Goal: Task Accomplishment & Management: Manage account settings

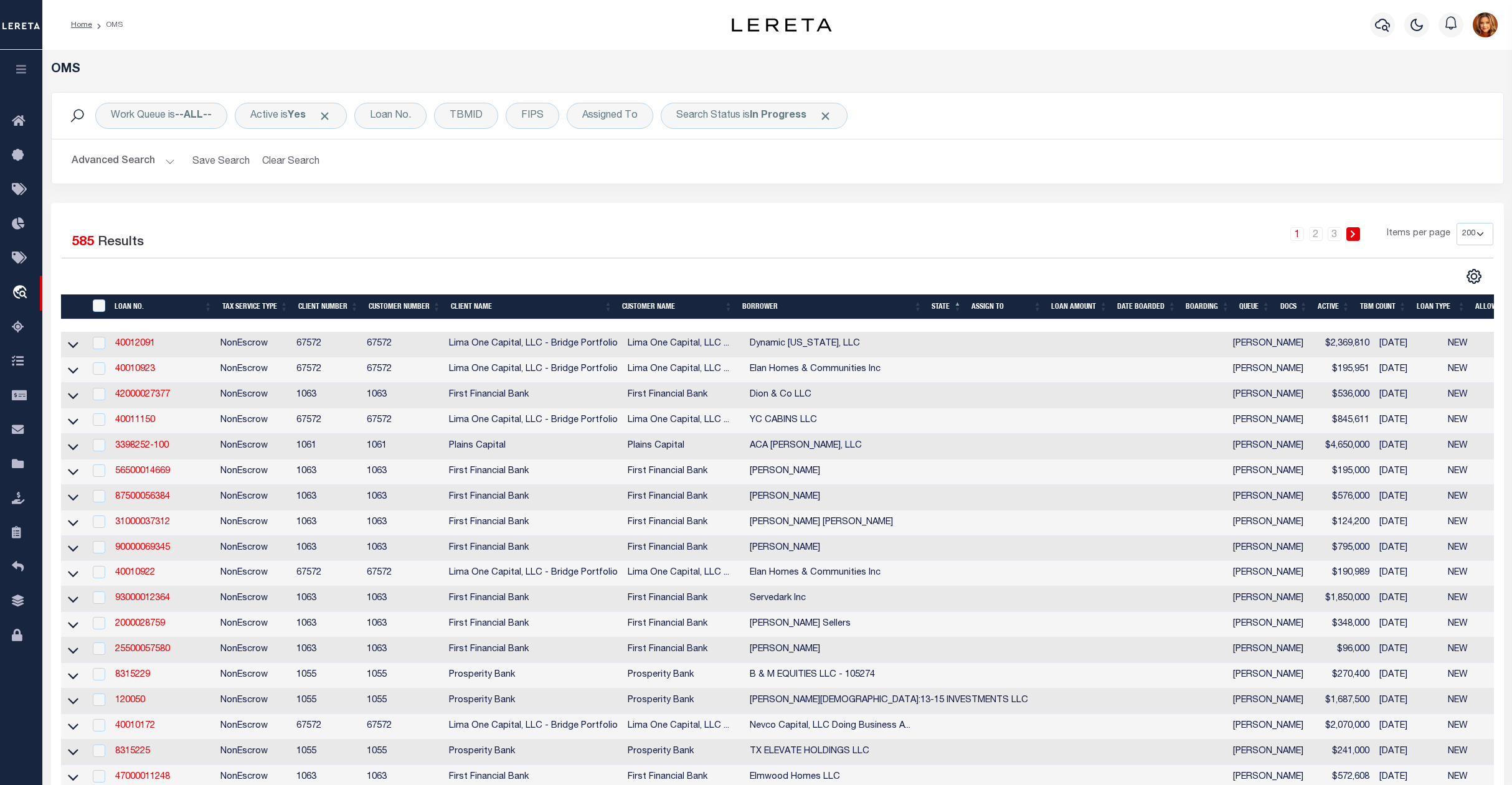
select select "200"
drag, startPoint x: 0, startPoint y: 0, endPoint x: 298, endPoint y: 163, distance: 339.7
click at [298, 163] on button "Clear Search" at bounding box center [291, 162] width 68 height 24
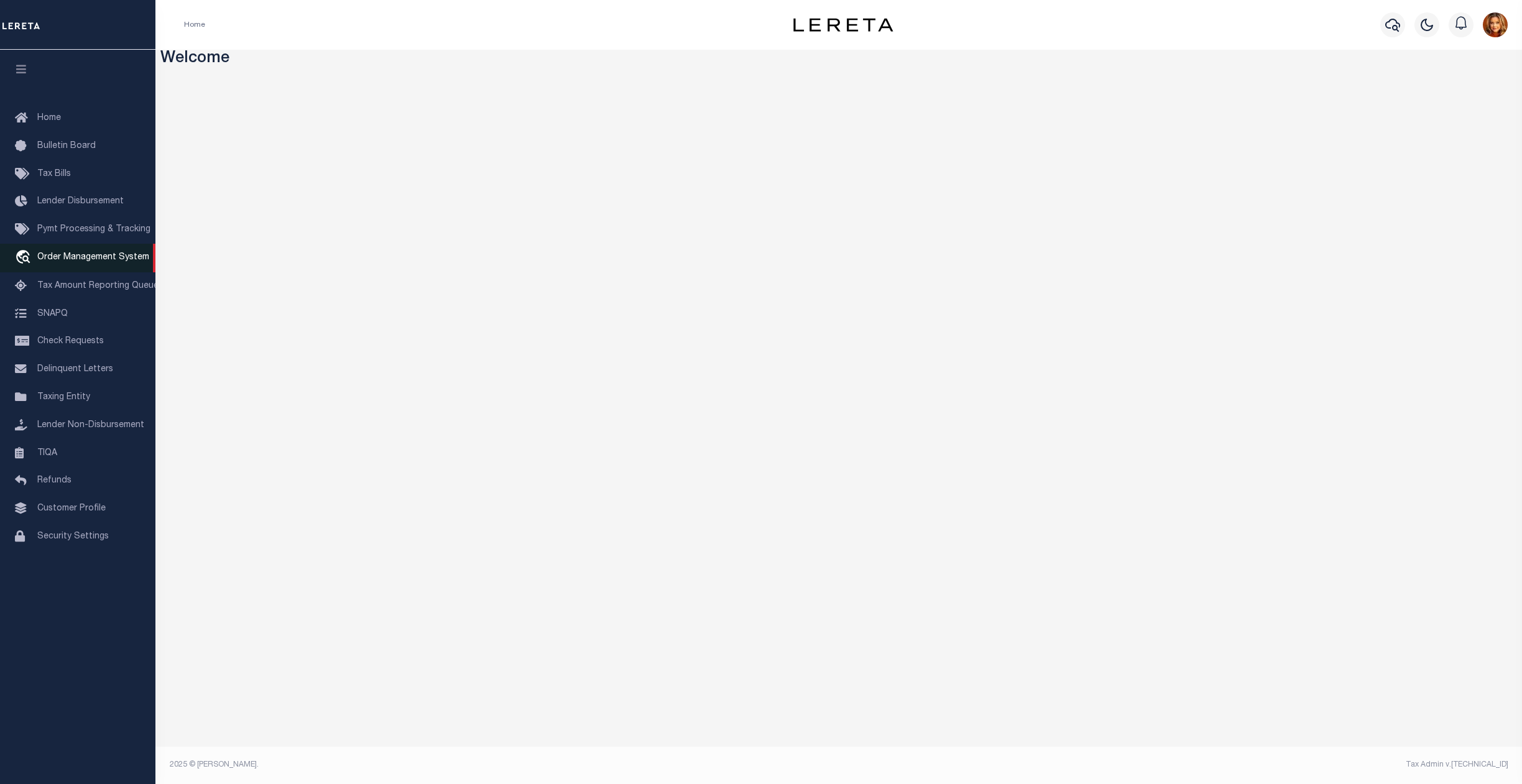
click at [87, 261] on span "Order Management System" at bounding box center [93, 257] width 112 height 8
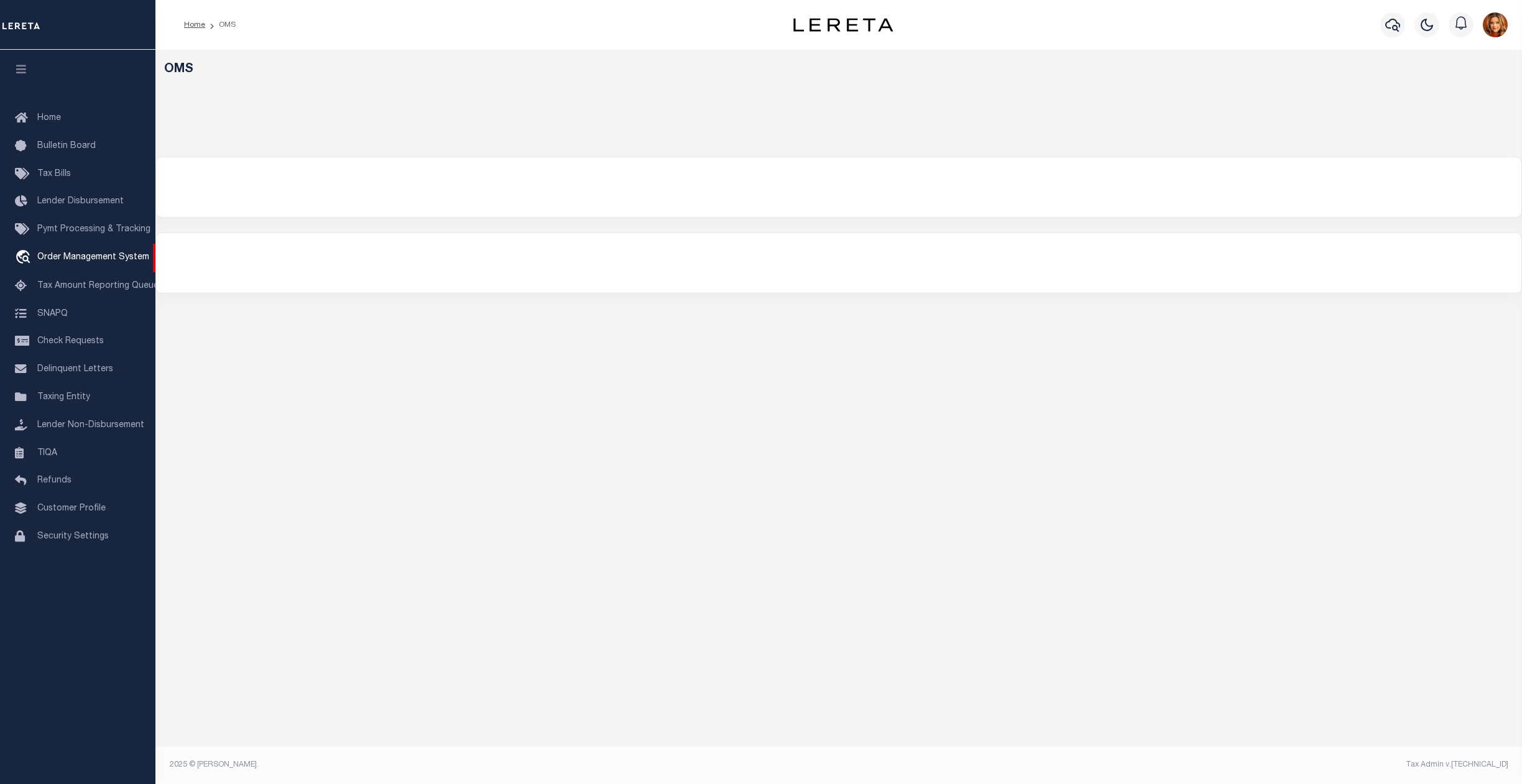
select select "200"
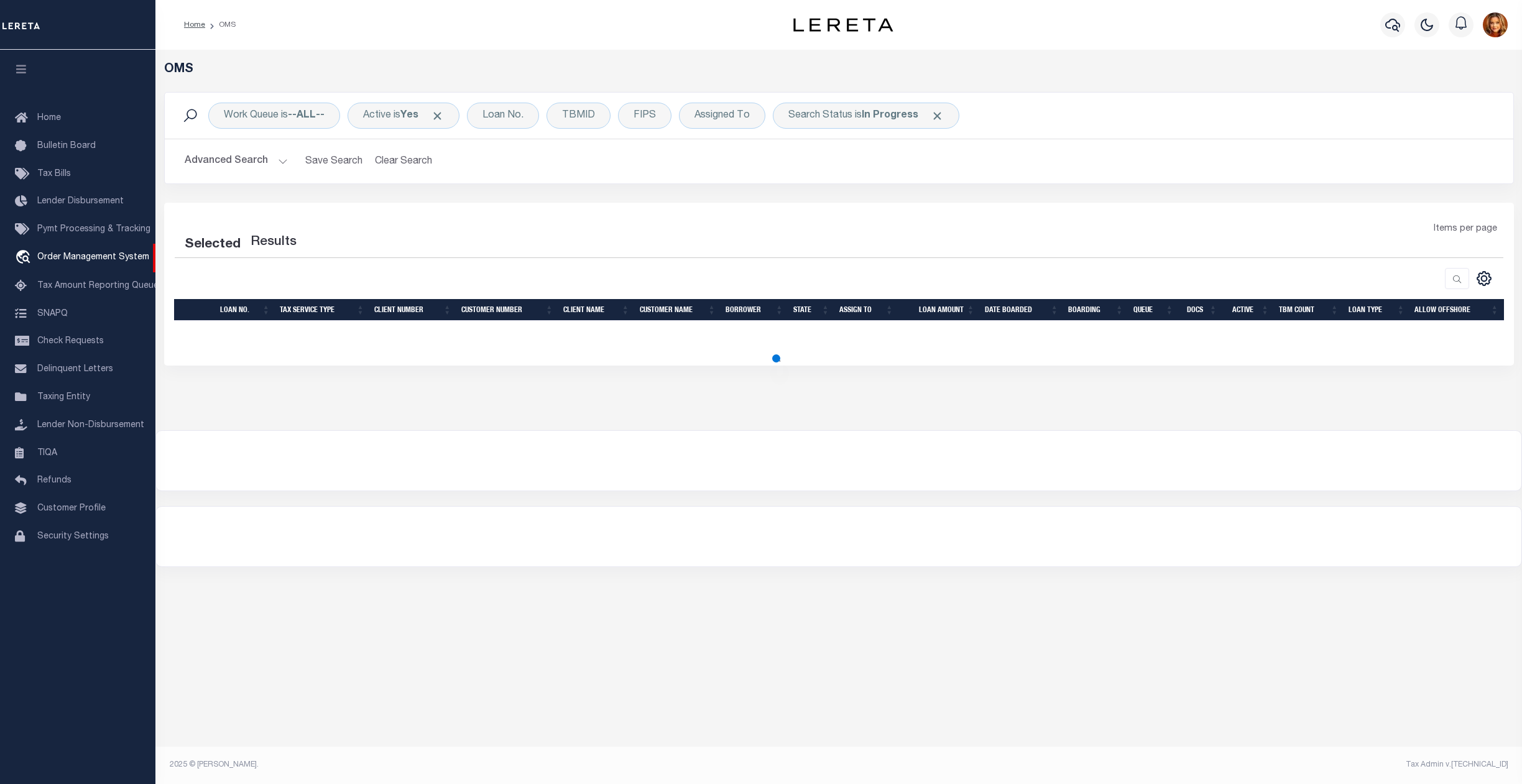
select select "200"
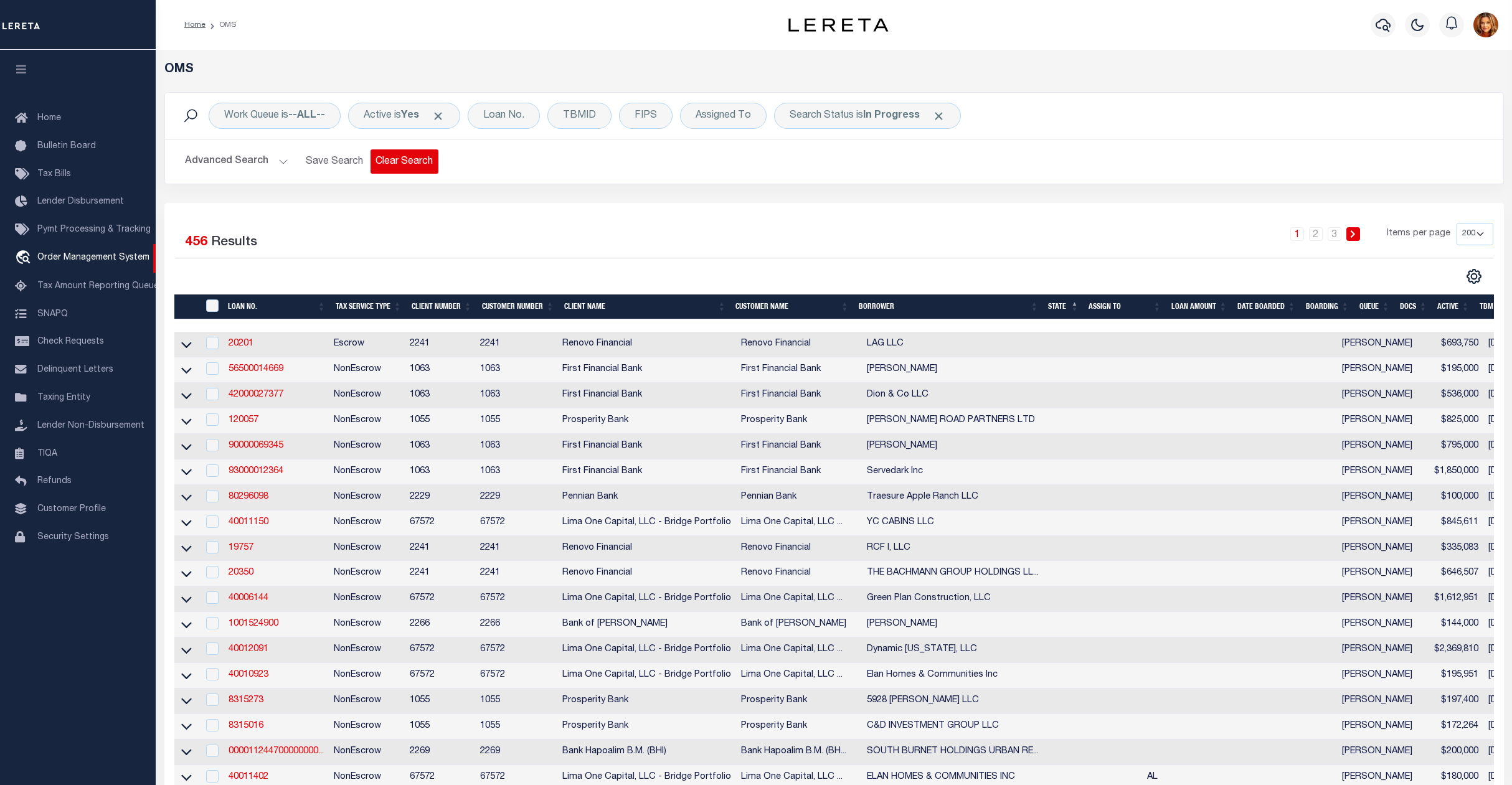
click at [396, 160] on button "Clear Search" at bounding box center [404, 162] width 68 height 24
click at [298, 109] on div "Work Queue is --ALL--" at bounding box center [275, 115] width 132 height 26
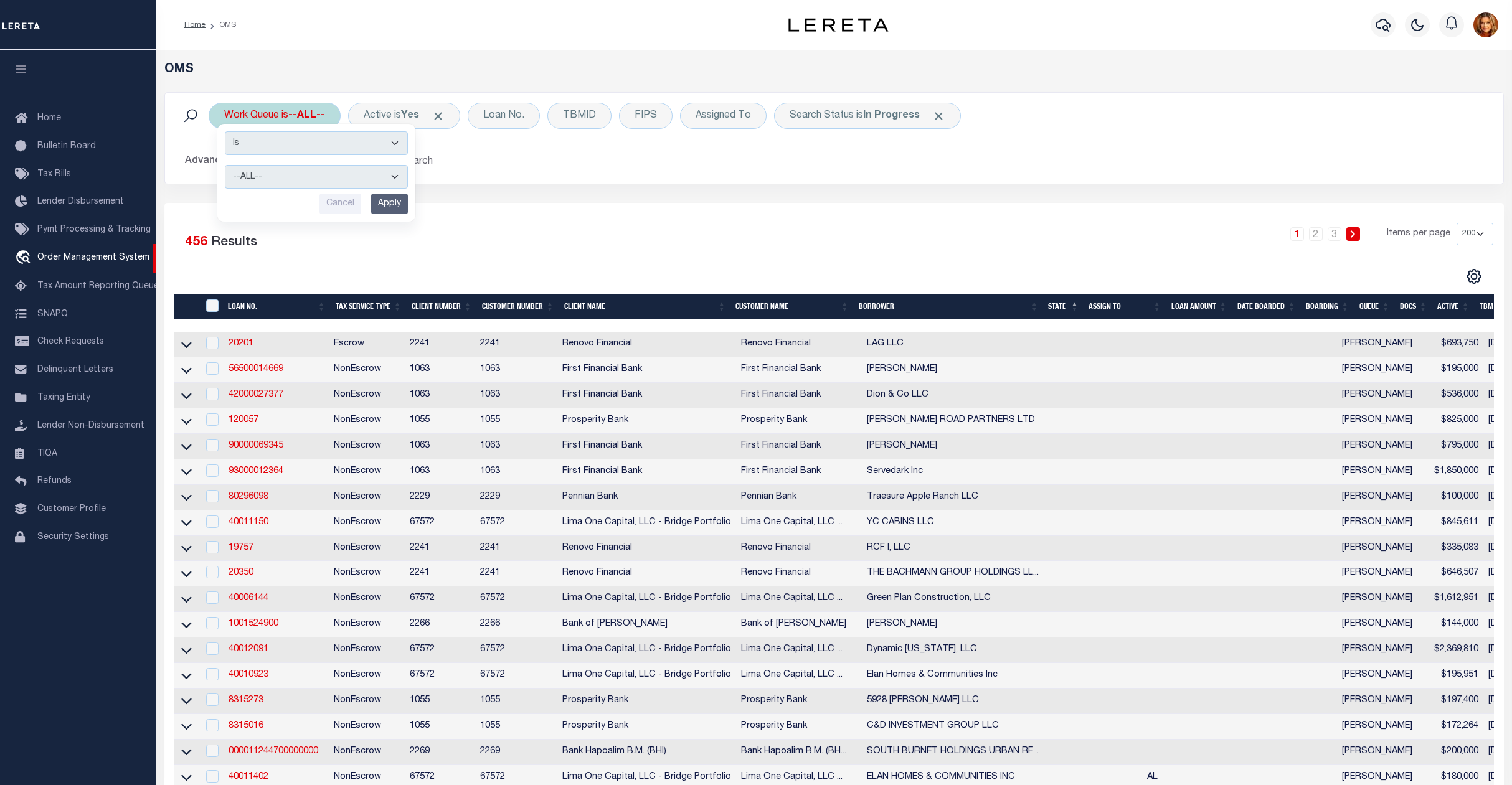
click at [253, 180] on select "--ALL-- factRSystems General ThoughtFocus" at bounding box center [316, 176] width 183 height 24
select select "GEN"
click at [225, 166] on select "--ALL-- factRSystems General ThoughtFocus" at bounding box center [316, 176] width 183 height 24
click at [375, 205] on input "Apply" at bounding box center [390, 203] width 36 height 20
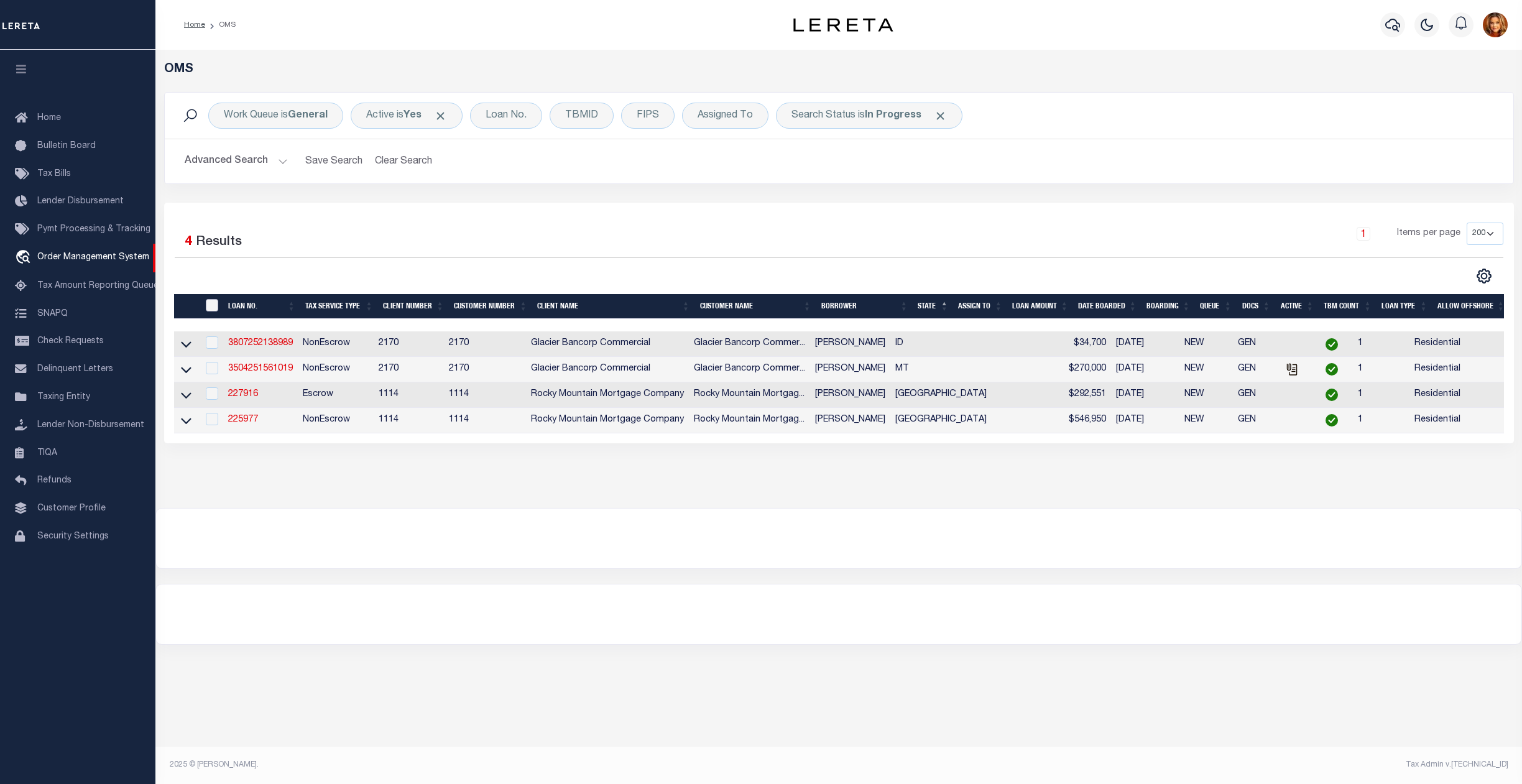
click at [212, 304] on input "" at bounding box center [212, 305] width 12 height 12
checkbox input "true"
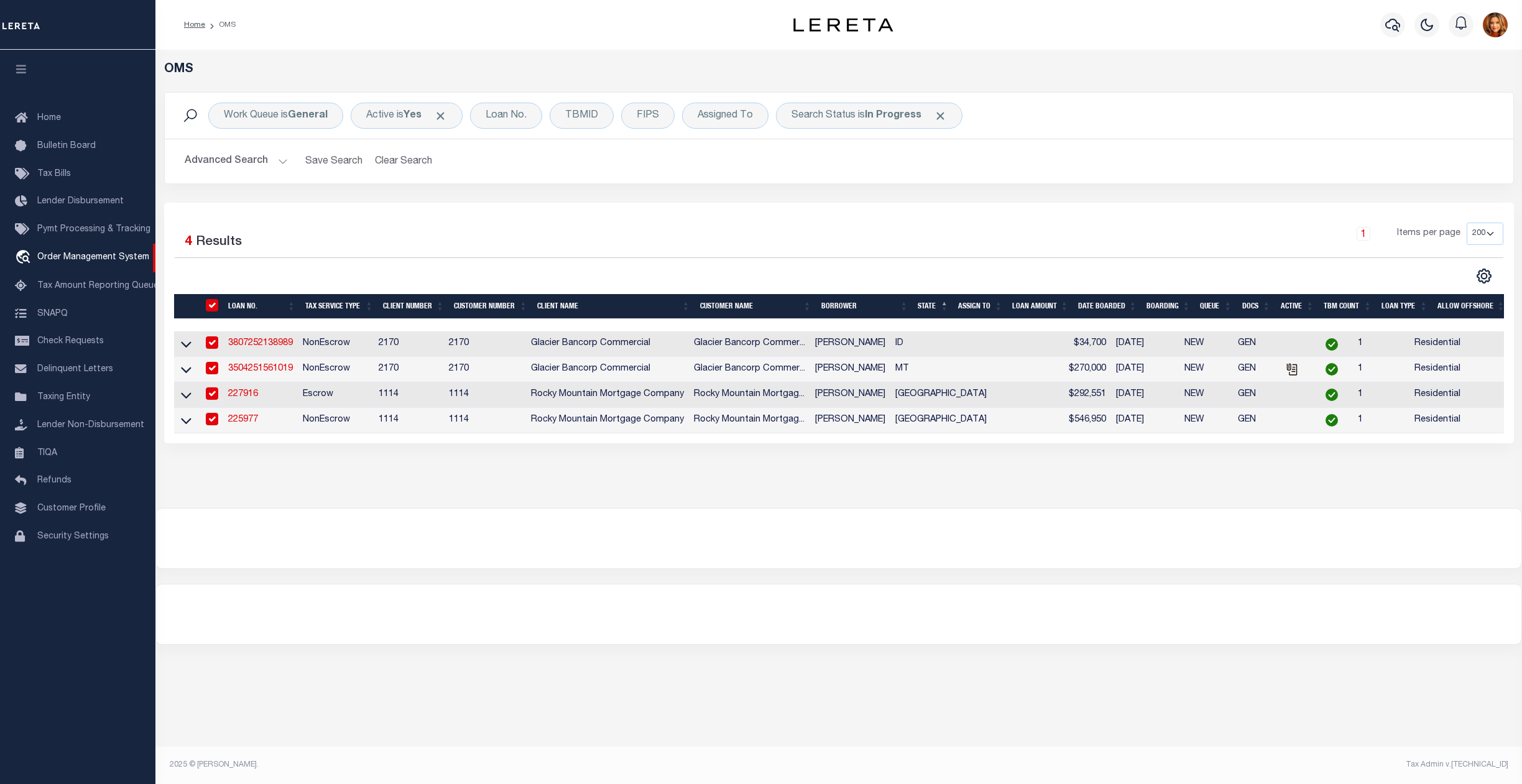
checkbox input "true"
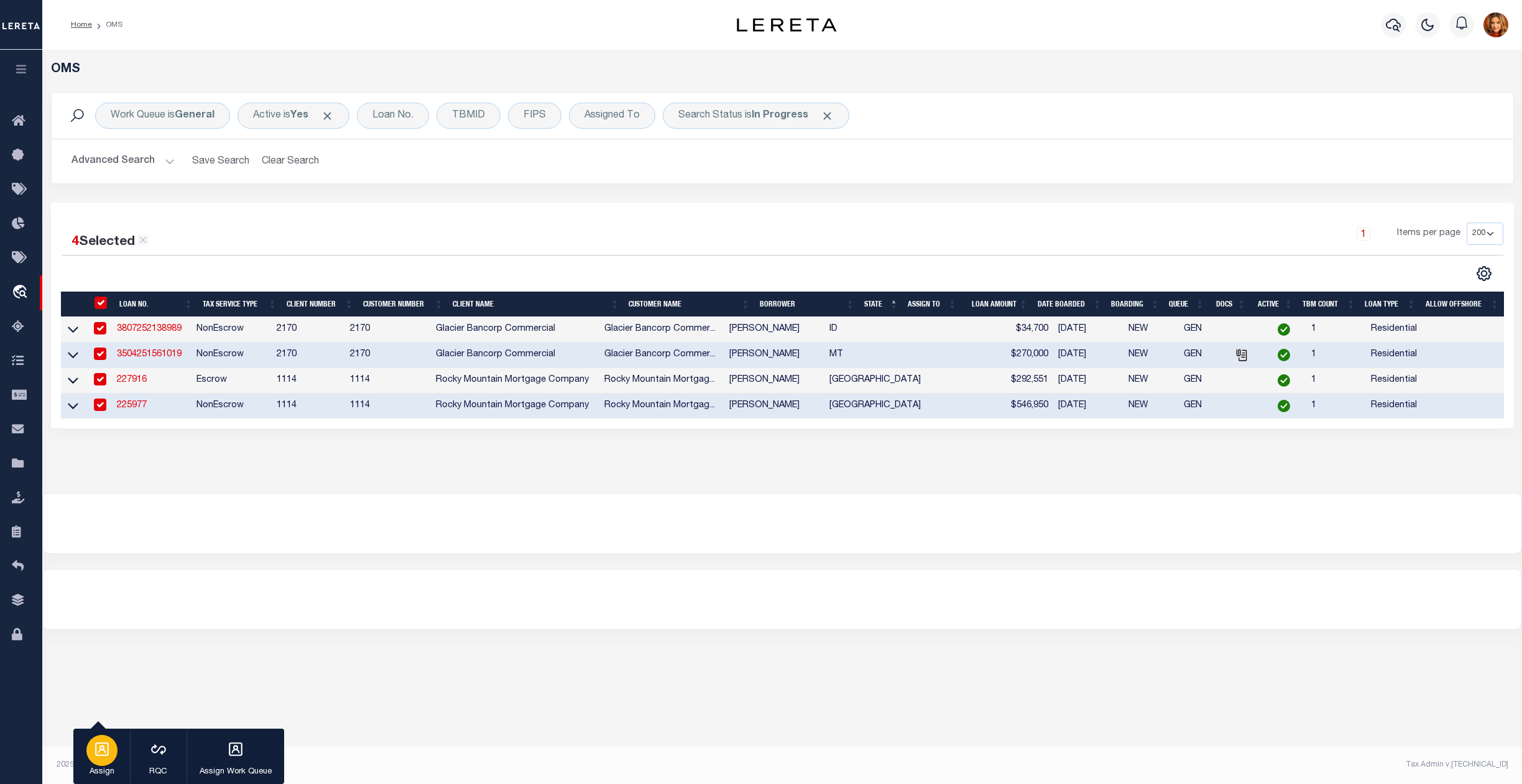
click at [97, 757] on icon "button" at bounding box center [102, 749] width 16 height 16
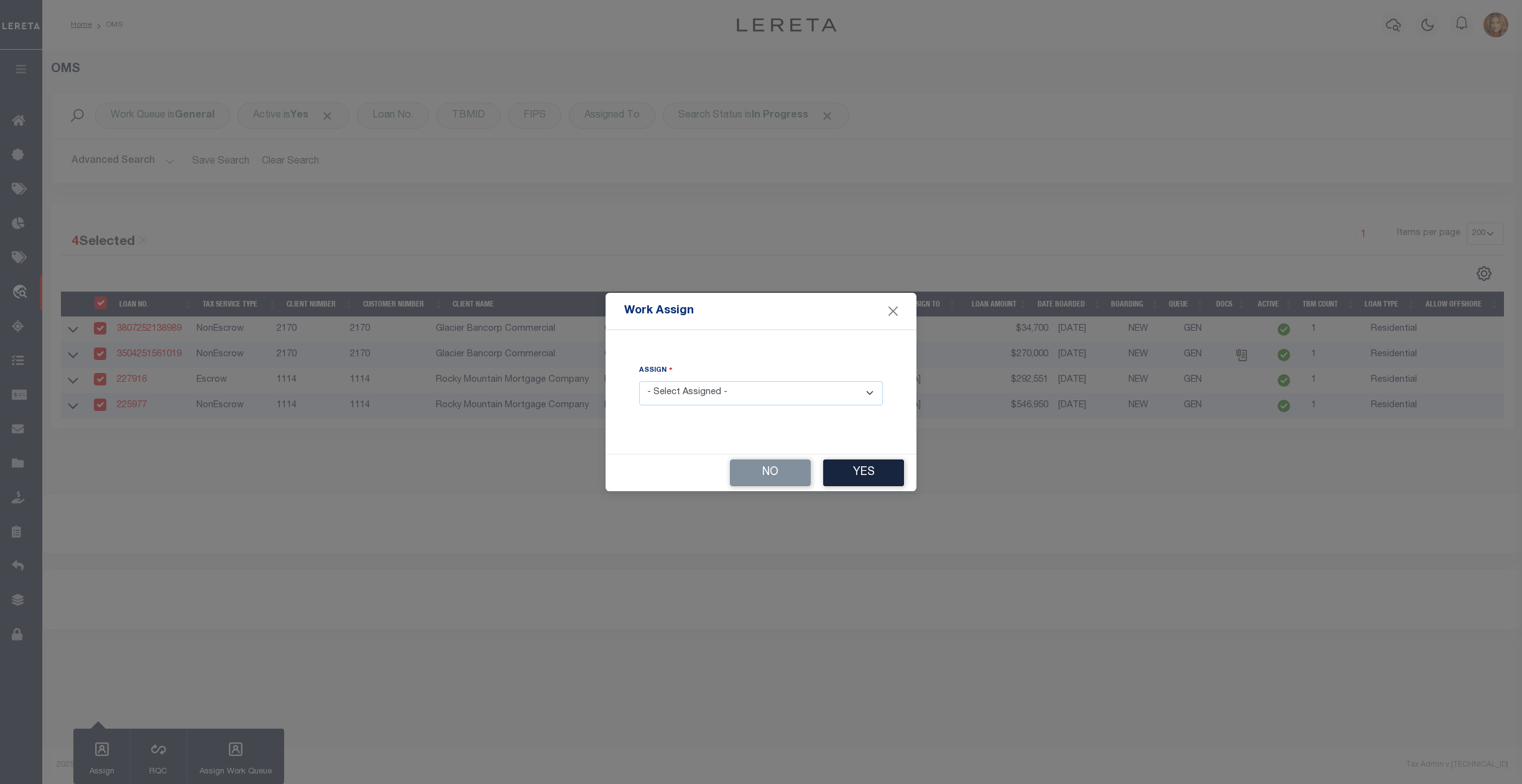
click at [724, 392] on select "- Select Assigned - --Unassigned-- [PERSON_NAME] [PERSON_NAME] [PERSON_NAME] [P…" at bounding box center [761, 394] width 243 height 24
select select "[PERSON_NAME]"
click at [639, 381] on select "- Select Assigned - --Unassigned-- [PERSON_NAME] [PERSON_NAME] [PERSON_NAME] [P…" at bounding box center [761, 394] width 243 height 24
click at [869, 472] on button "Yes" at bounding box center [864, 472] width 81 height 27
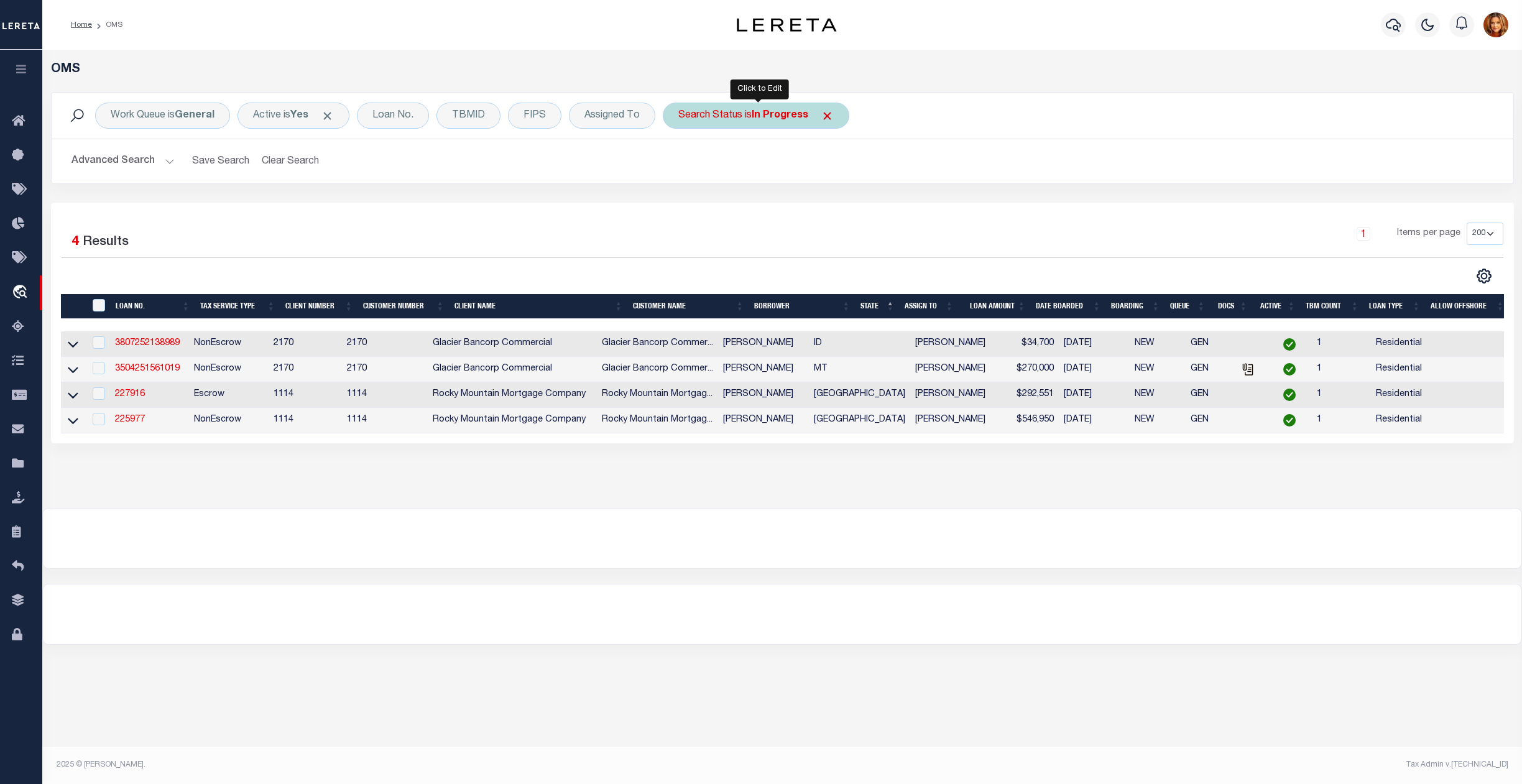
click at [780, 120] on b "In Progress" at bounding box center [780, 115] width 57 height 10
click at [736, 177] on select "Automated Search Bad Parcel Complete Duplicate Parcel High Dollar Reporting In …" at bounding box center [770, 176] width 183 height 24
select select "RD"
click at [682, 165] on select "Automated Search Bad Parcel Complete Duplicate Parcel High Dollar Reporting In …" at bounding box center [770, 176] width 183 height 24
click at [853, 202] on input "Apply" at bounding box center [843, 203] width 36 height 20
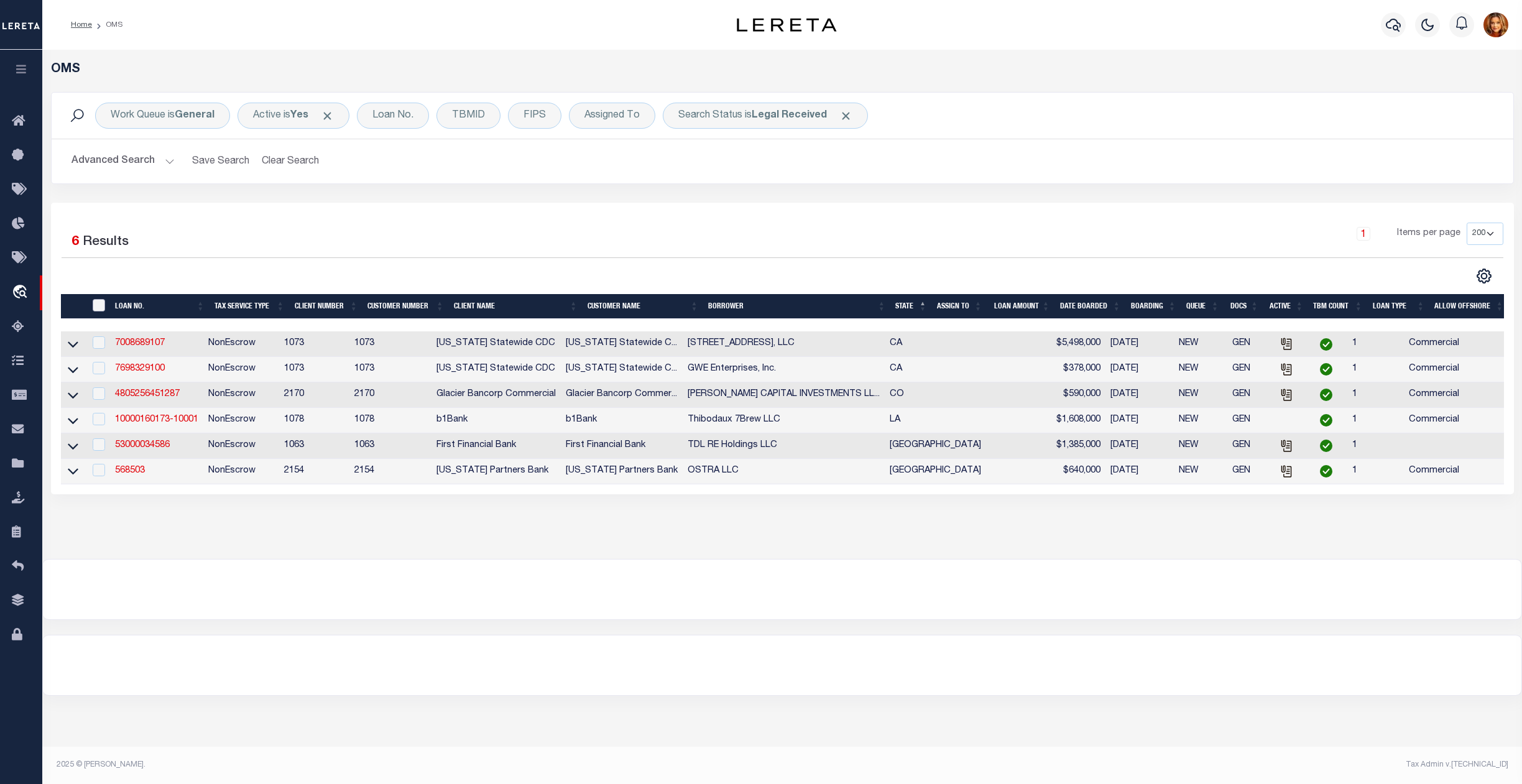
click at [95, 309] on input "" at bounding box center [99, 305] width 12 height 12
checkbox input "true"
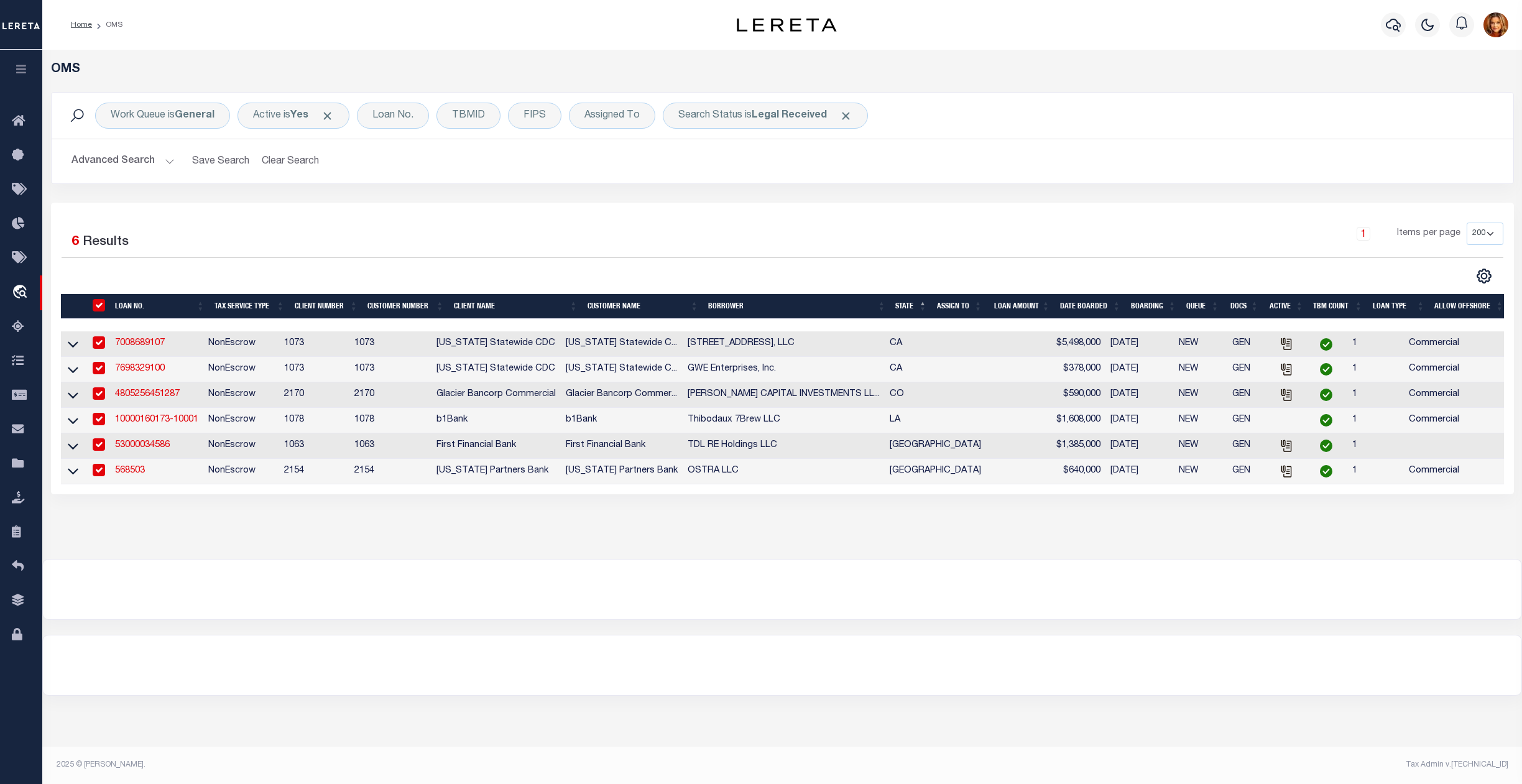
checkbox input "true"
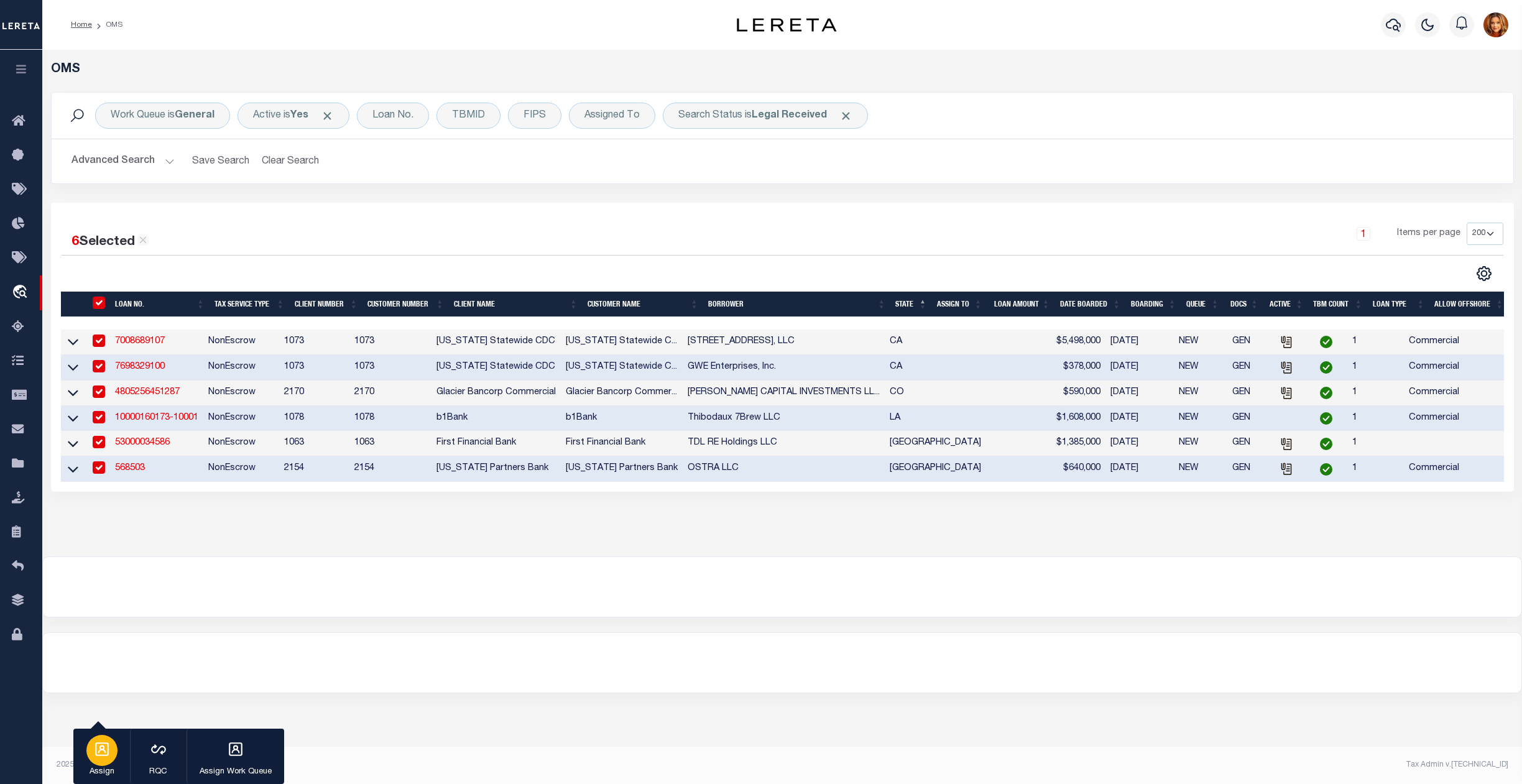
click at [101, 759] on div "button" at bounding box center [102, 750] width 31 height 31
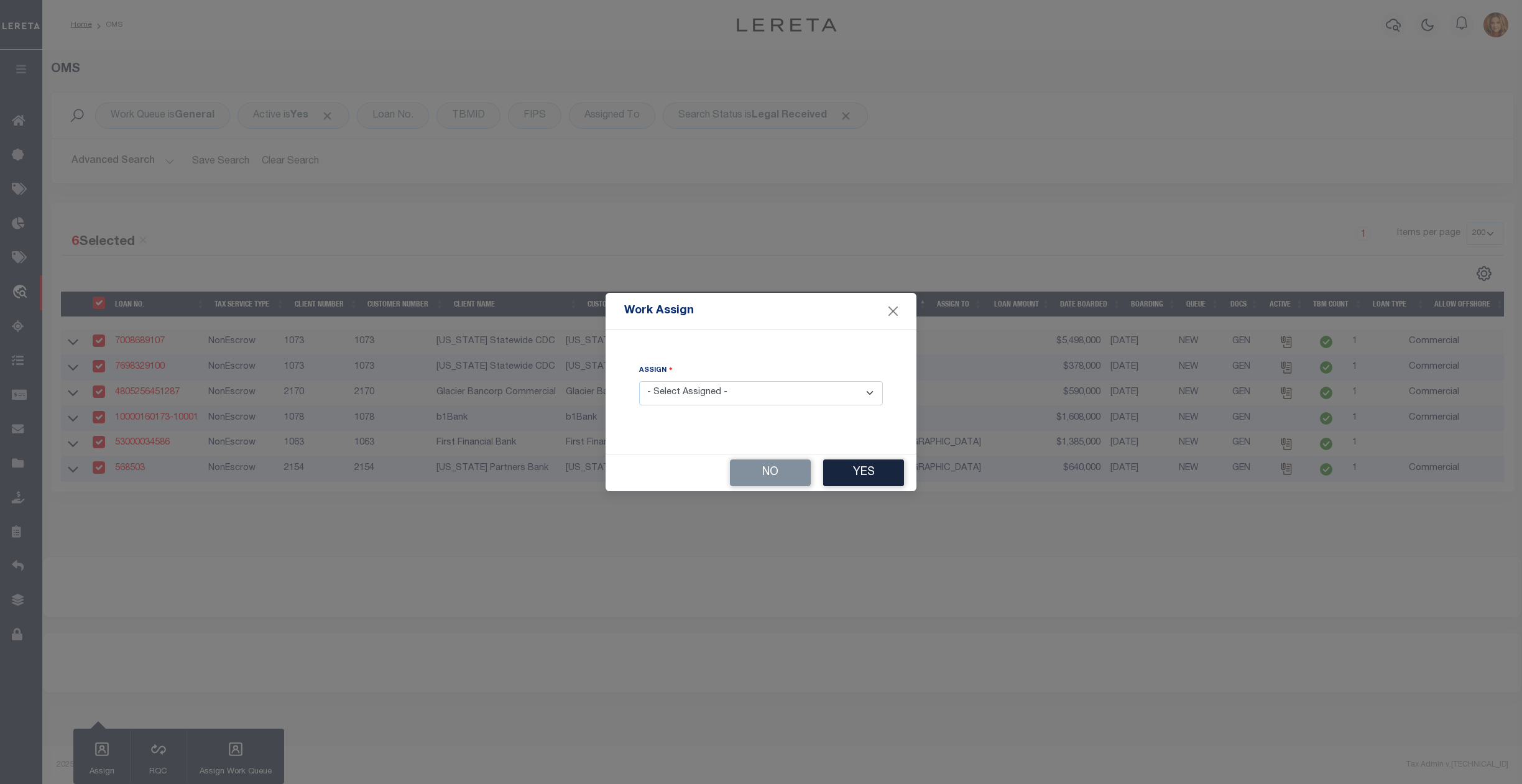
click at [726, 393] on select "- Select Assigned - --Unassigned-- [PERSON_NAME] [PERSON_NAME] [PERSON_NAME] [P…" at bounding box center [761, 394] width 243 height 24
select select "[PERSON_NAME]"
click at [639, 381] on select "- Select Assigned - --Unassigned-- [PERSON_NAME] [PERSON_NAME] [PERSON_NAME] [P…" at bounding box center [761, 394] width 243 height 24
click at [876, 469] on button "Yes" at bounding box center [864, 472] width 81 height 27
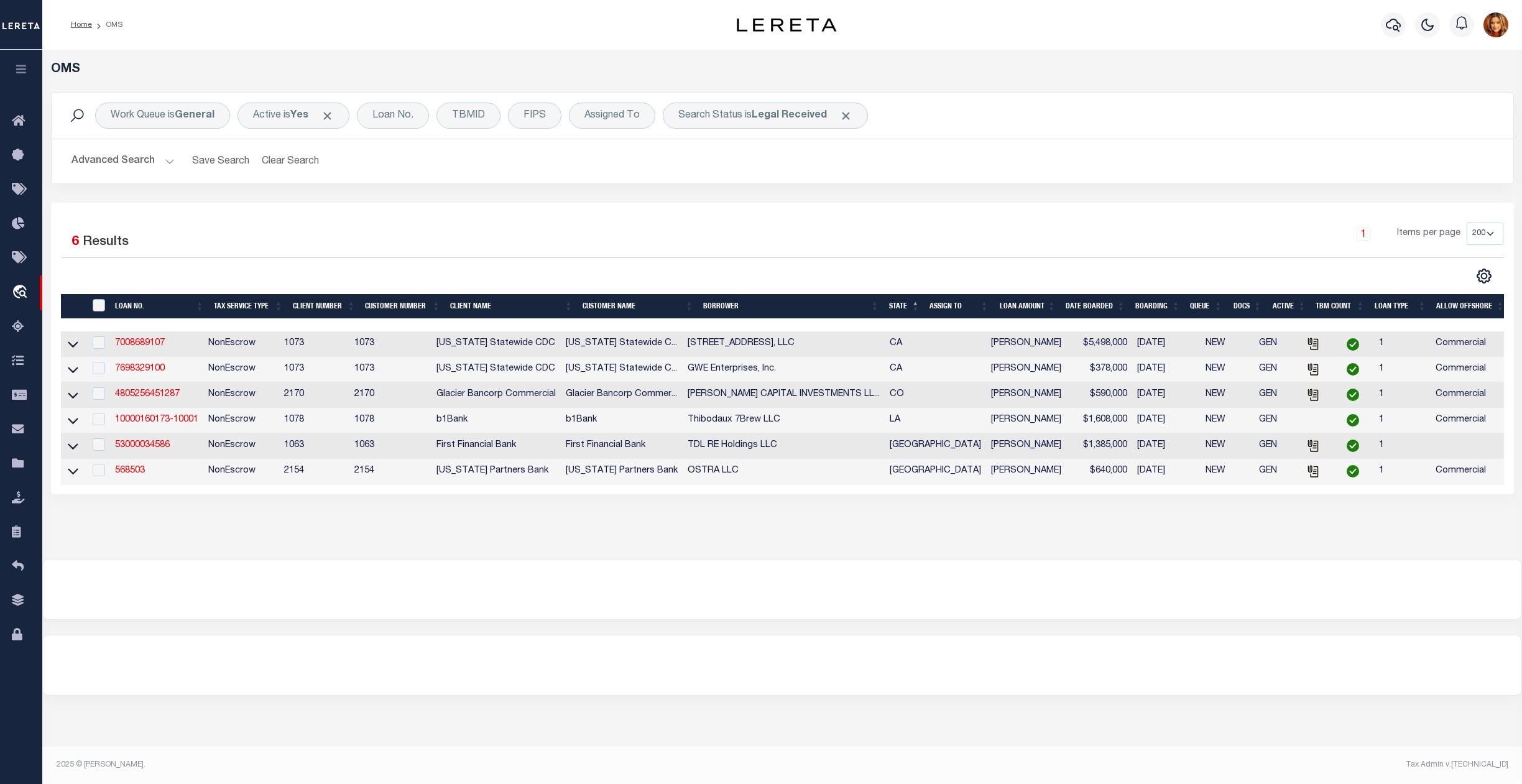
click at [100, 305] on input "" at bounding box center [99, 305] width 12 height 12
checkbox input "true"
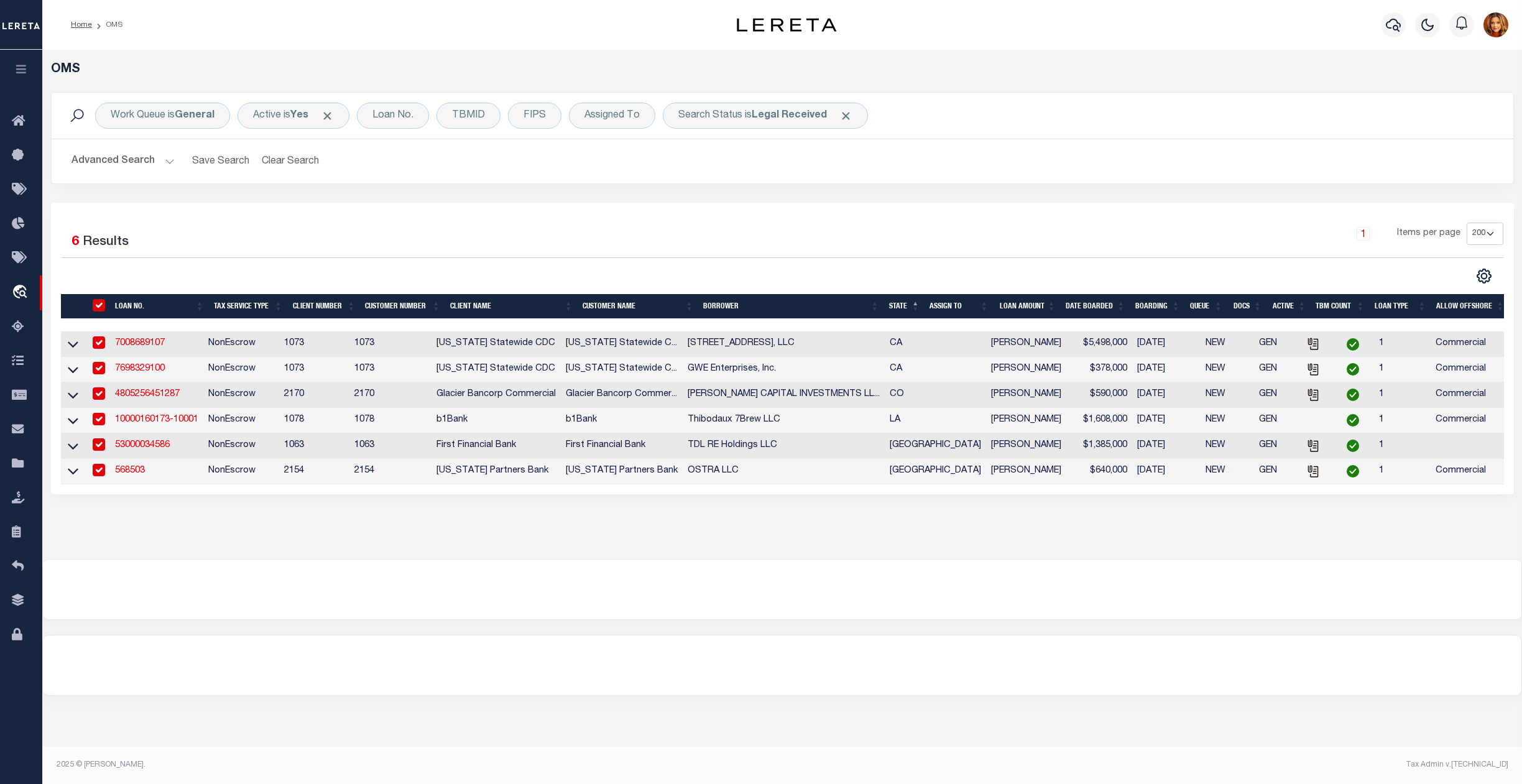
checkbox input "true"
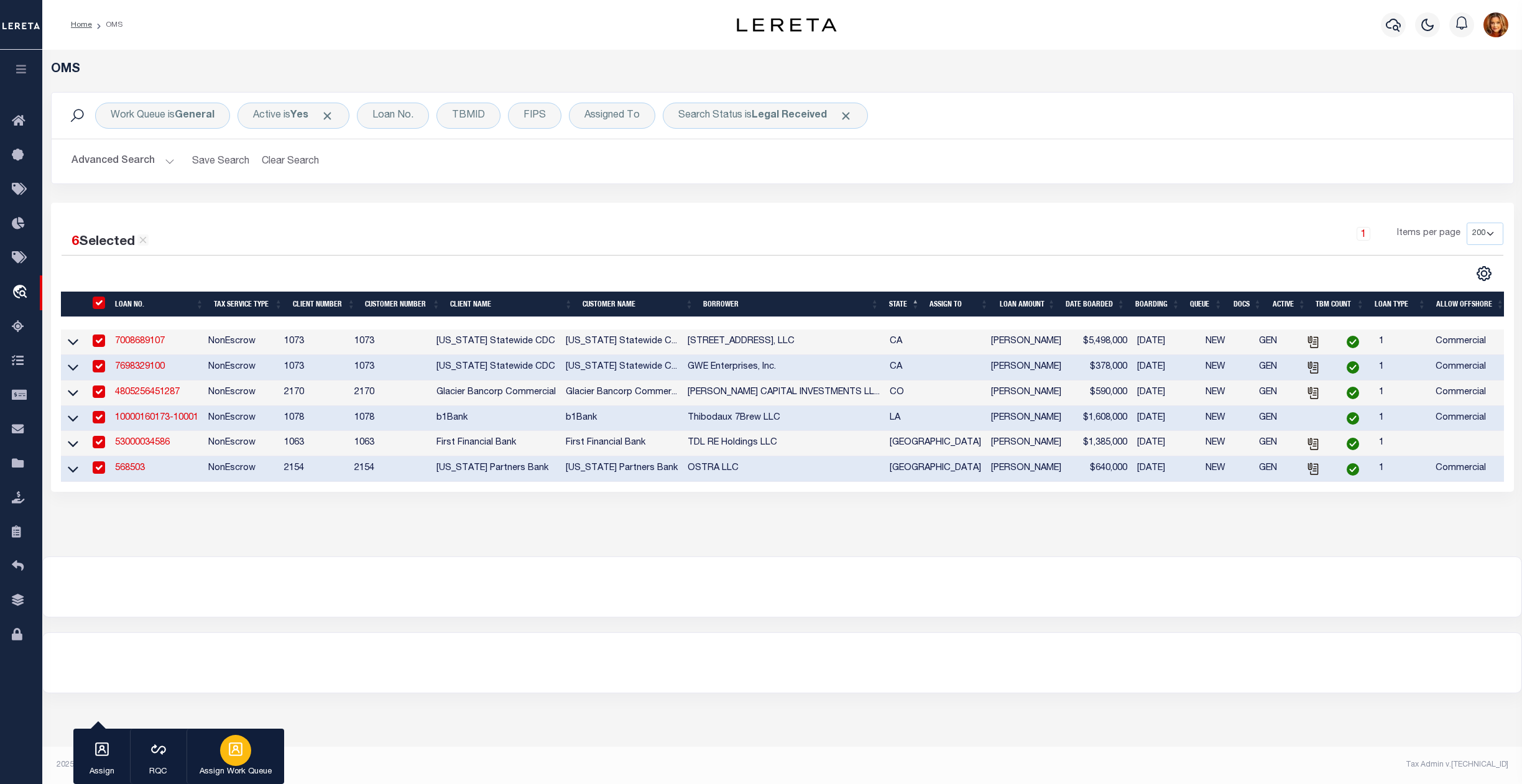
click at [237, 752] on icon "button" at bounding box center [235, 749] width 16 height 16
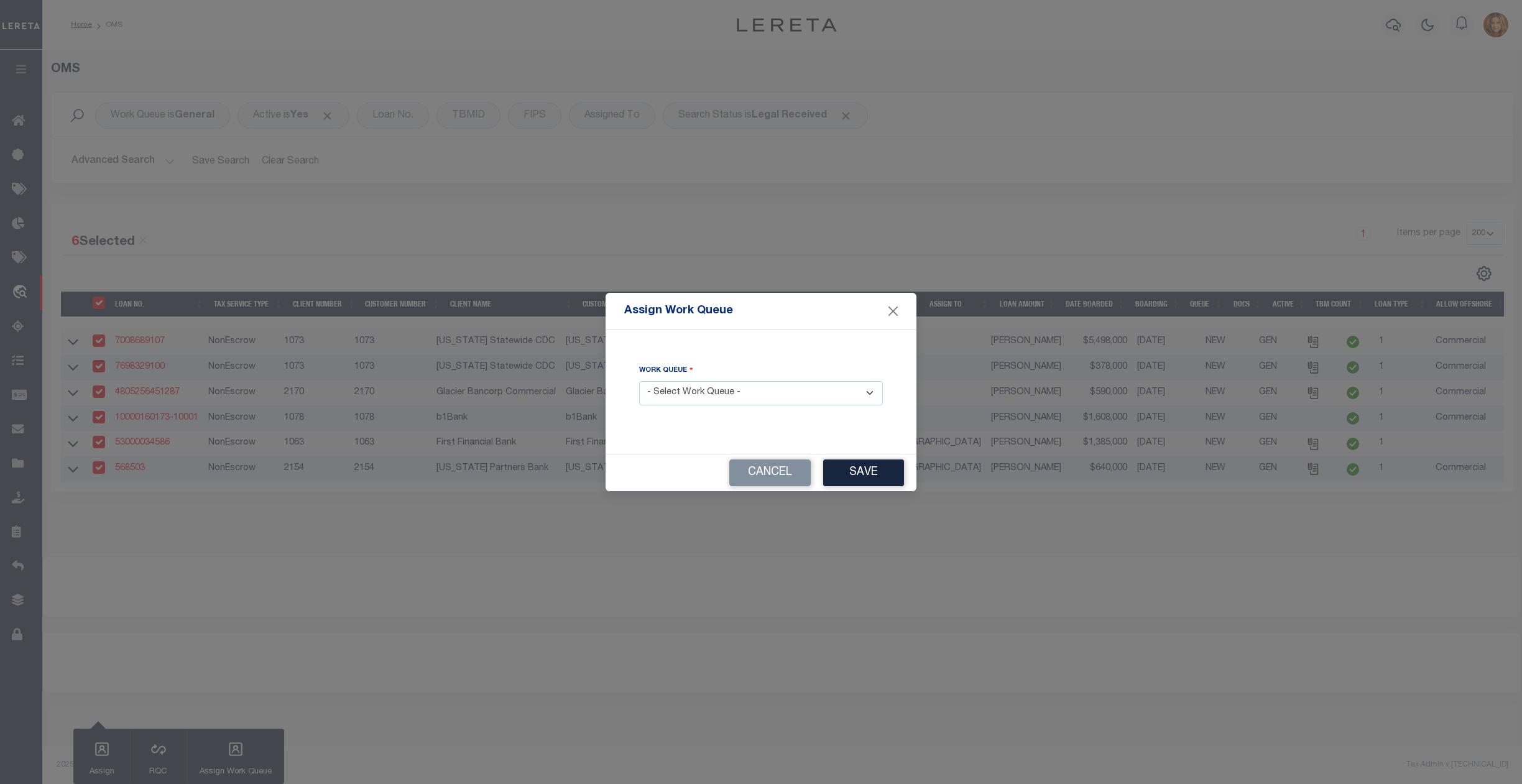
click at [747, 396] on select "- Select Work Queue - factRSystems General ThoughtFocus" at bounding box center [761, 394] width 243 height 24
select select "THF"
click at [639, 381] on select "- Select Work Queue - factRSystems General ThoughtFocus" at bounding box center [761, 394] width 243 height 24
click at [883, 468] on button "Save" at bounding box center [864, 472] width 81 height 27
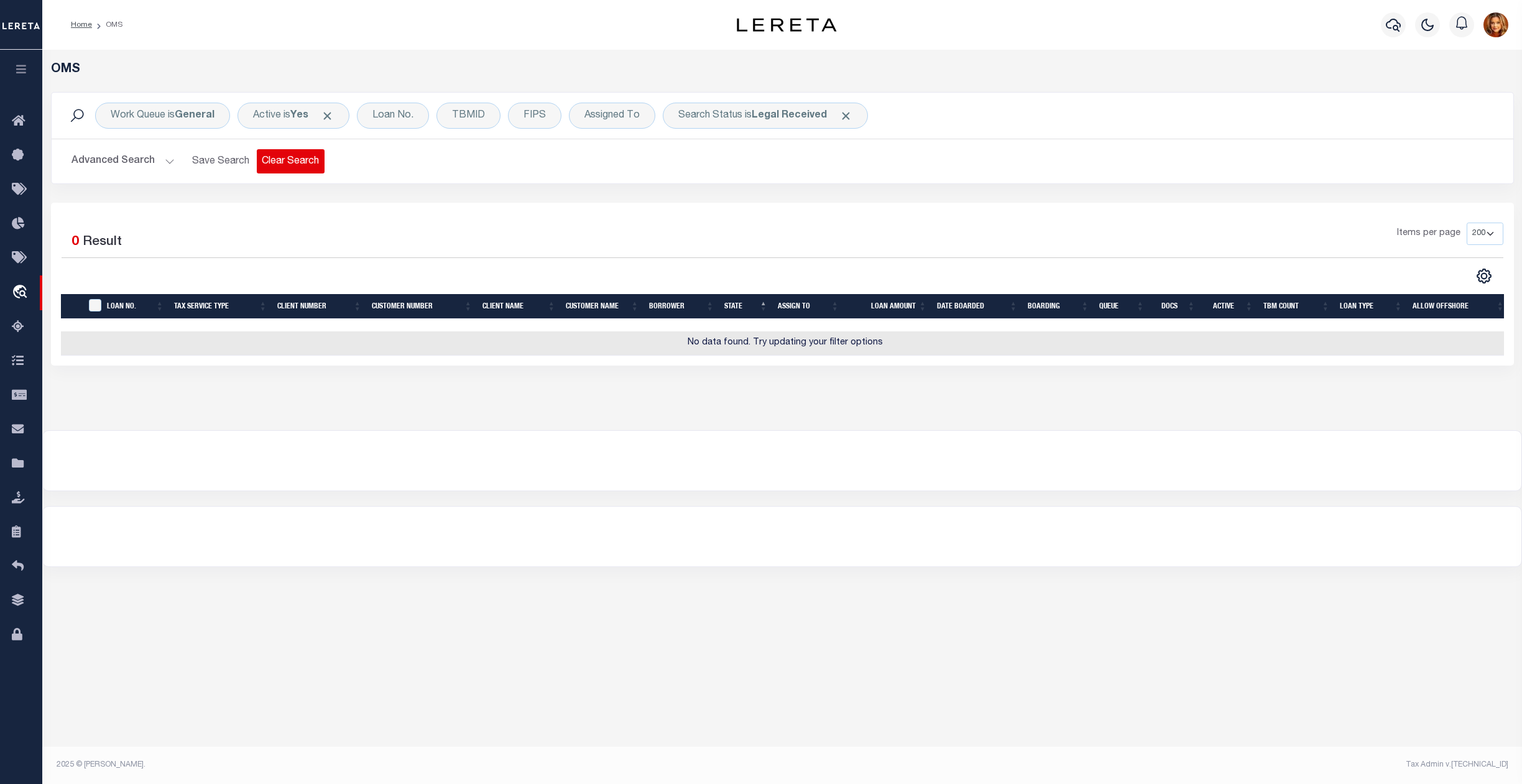
click at [276, 157] on button "Clear Search" at bounding box center [290, 162] width 67 height 24
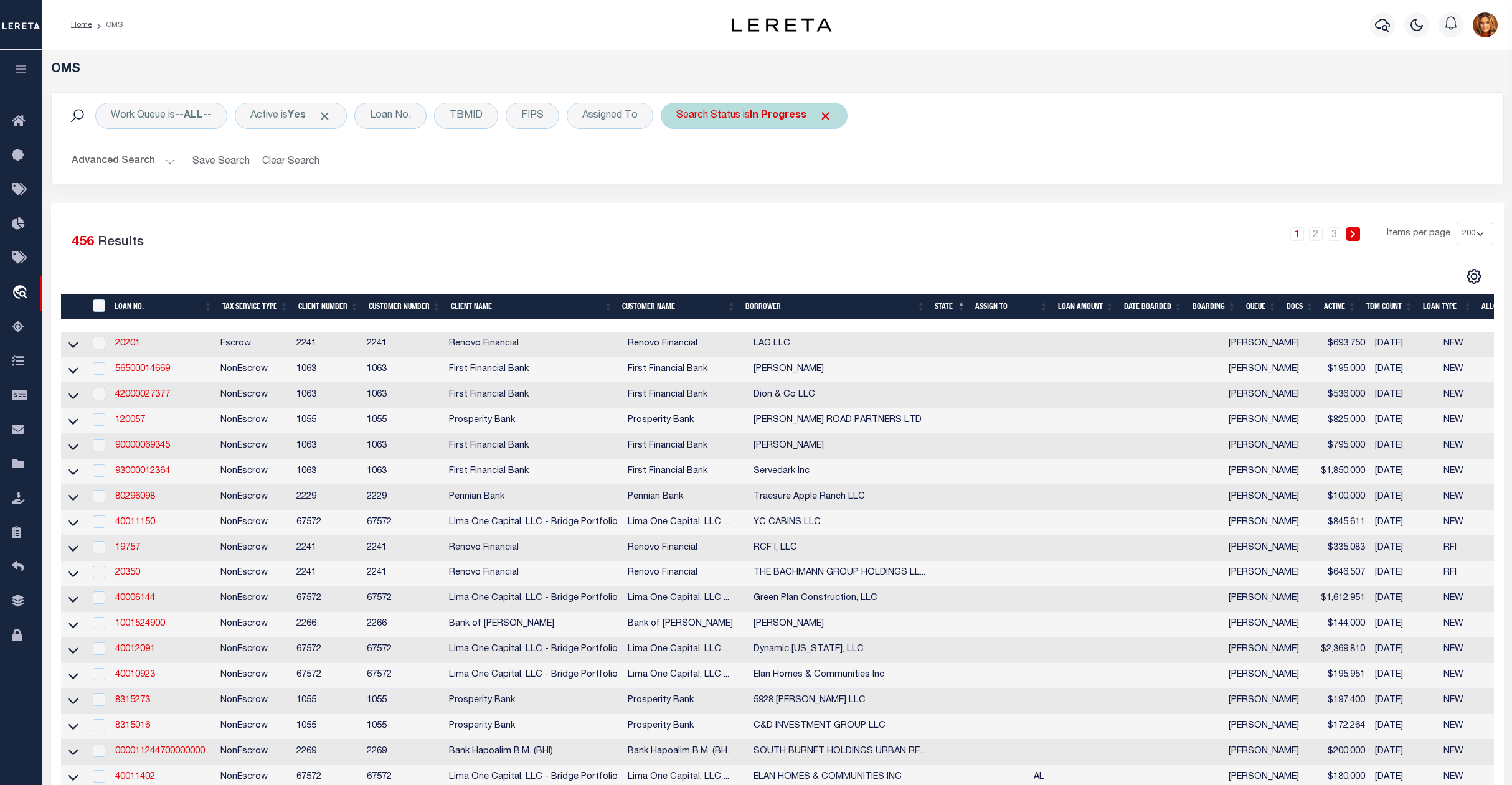
click at [788, 109] on div "Search Status is In Progress" at bounding box center [754, 115] width 187 height 26
click at [735, 178] on select "Automated Search Bad Parcel Complete Duplicate Parcel High Dollar Reporting In …" at bounding box center [768, 176] width 183 height 24
select select "BP"
click at [680, 166] on select "Automated Search Bad Parcel Complete Duplicate Parcel High Dollar Reporting In …" at bounding box center [768, 176] width 183 height 24
click at [854, 208] on input "Apply" at bounding box center [841, 203] width 36 height 20
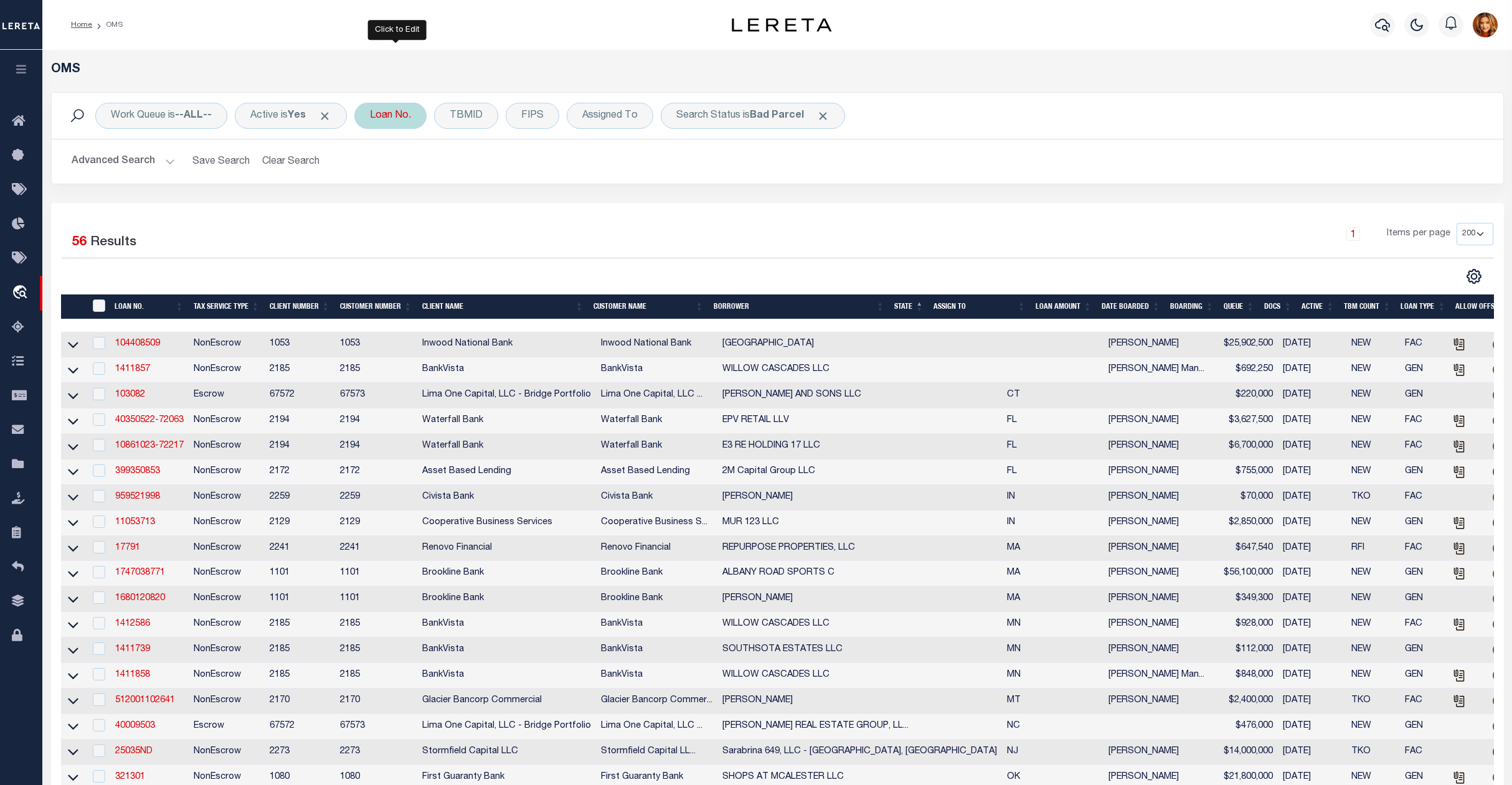
click at [395, 115] on div "Loan No." at bounding box center [390, 115] width 72 height 26
click at [414, 175] on input "text" at bounding box center [462, 176] width 183 height 24
type input "5239087578"
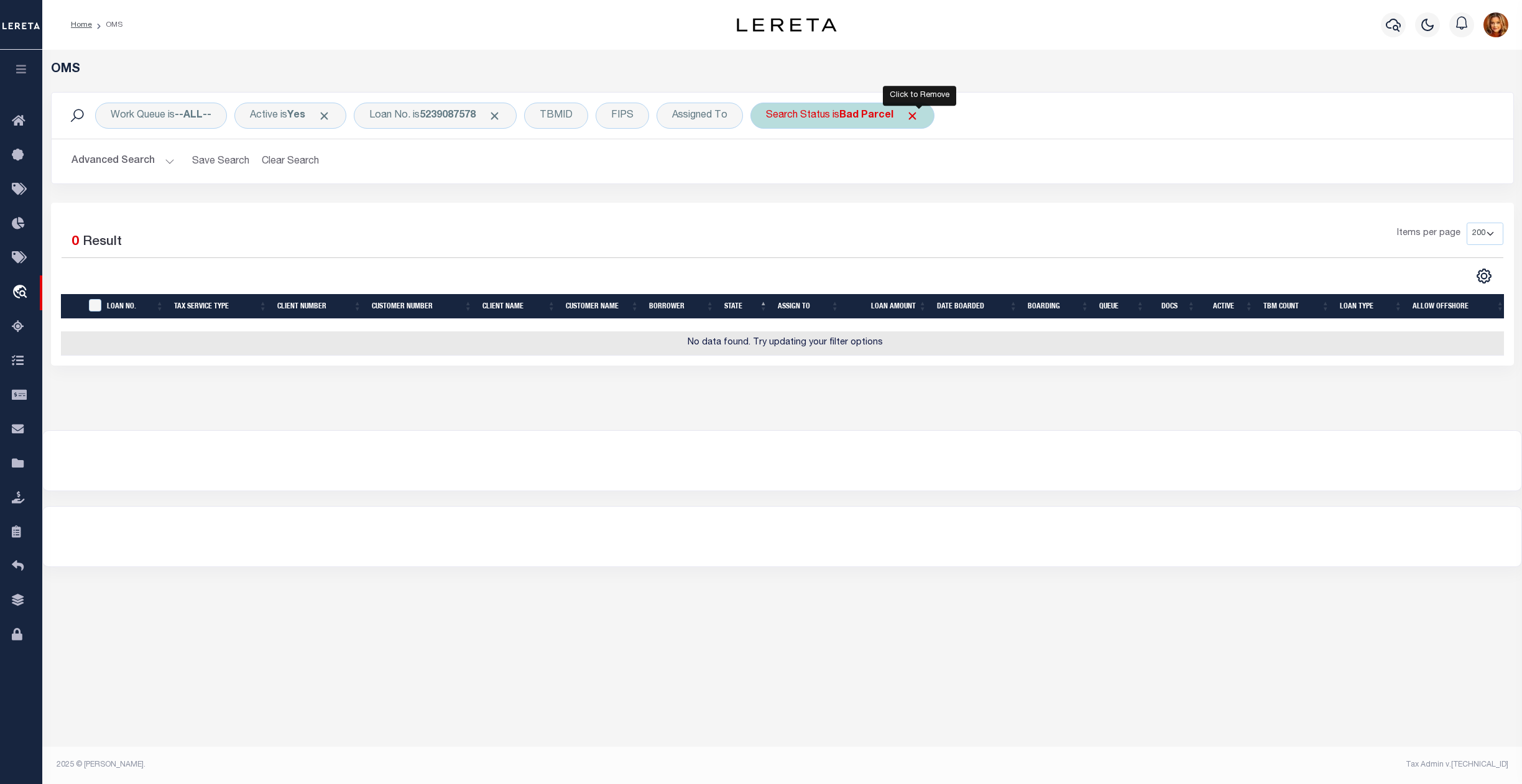
click at [917, 116] on span "Click to Remove" at bounding box center [912, 115] width 13 height 13
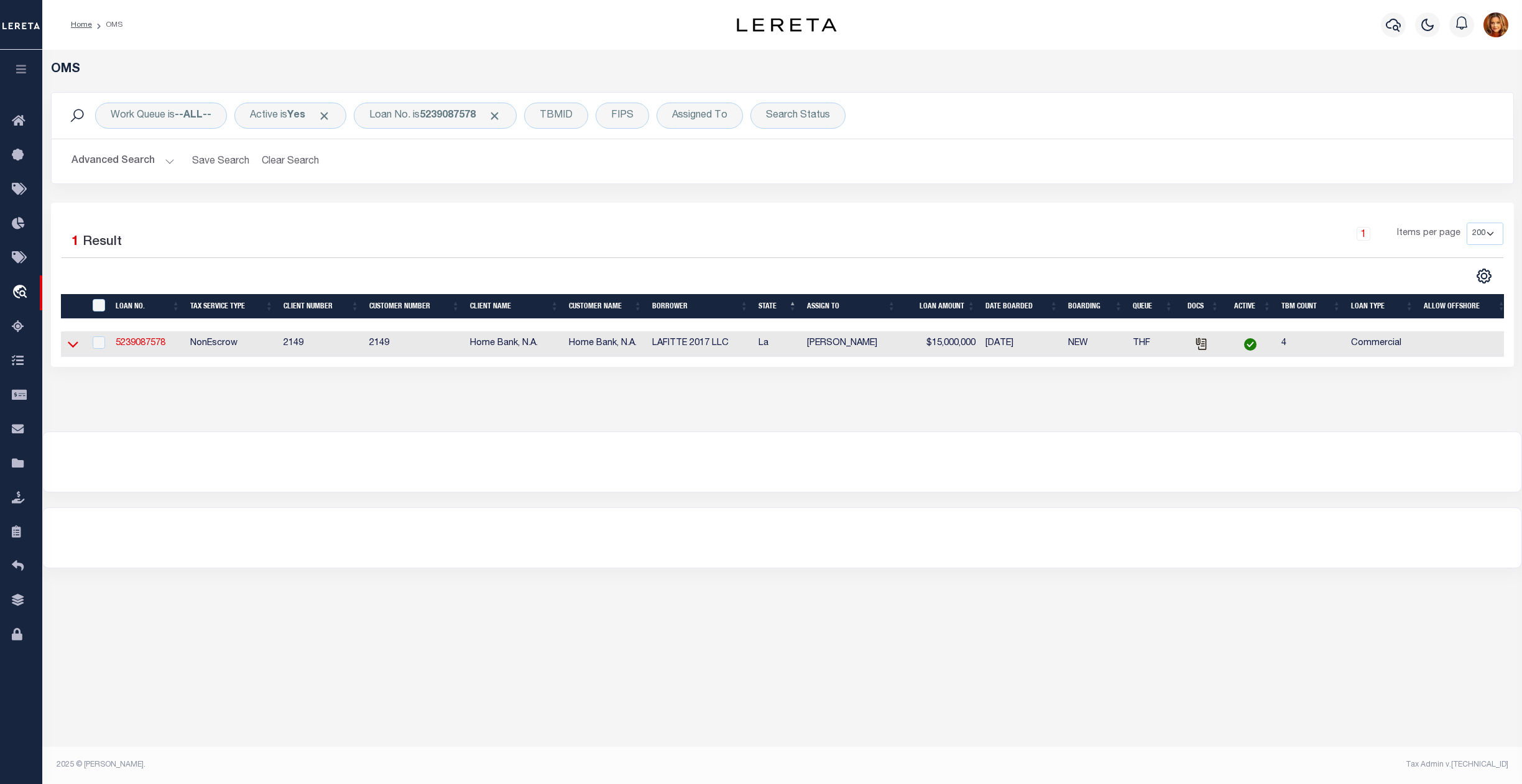
click at [71, 347] on icon at bounding box center [73, 343] width 11 height 13
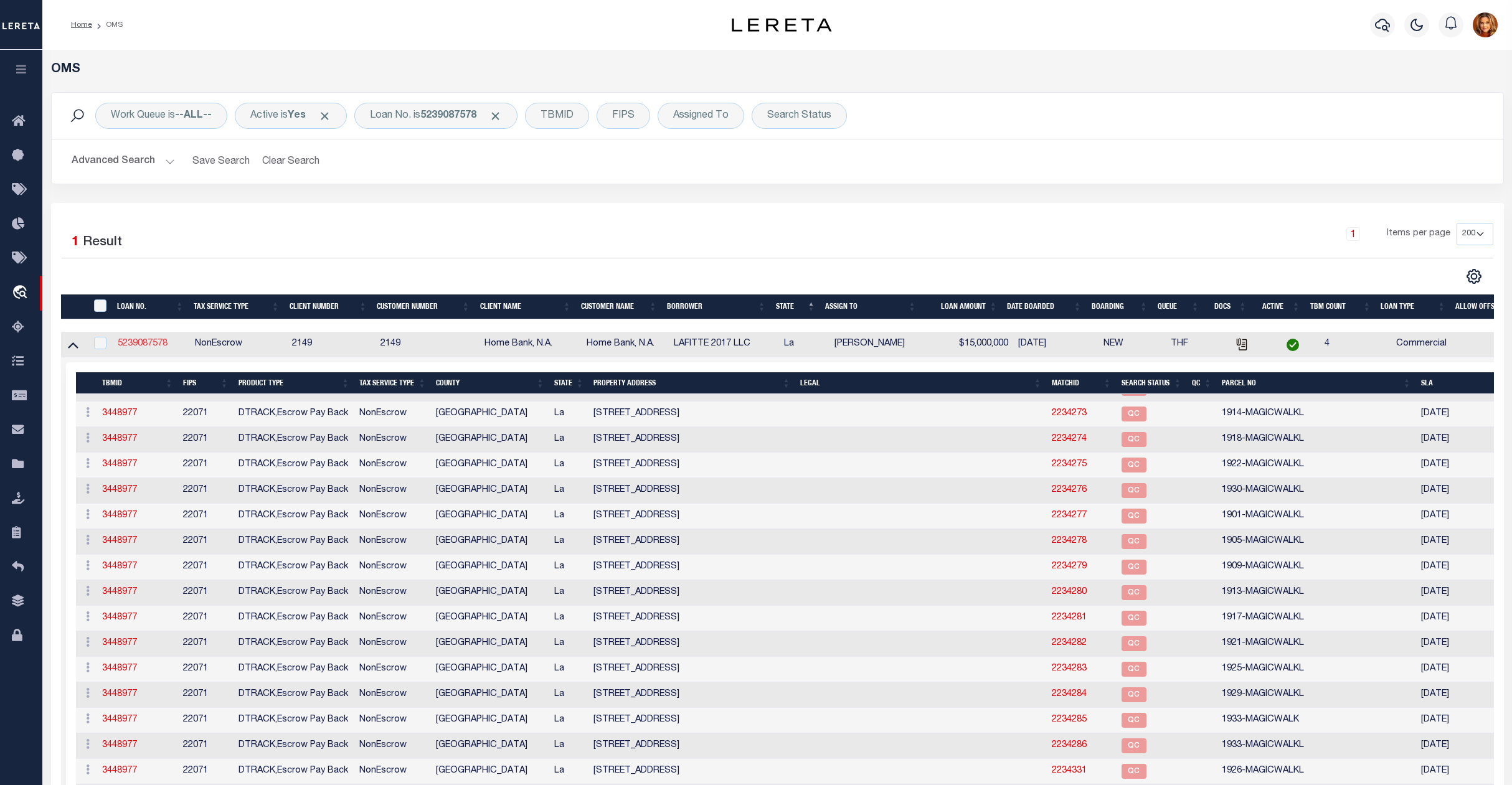
click at [140, 344] on link "5239087578" at bounding box center [143, 343] width 50 height 8
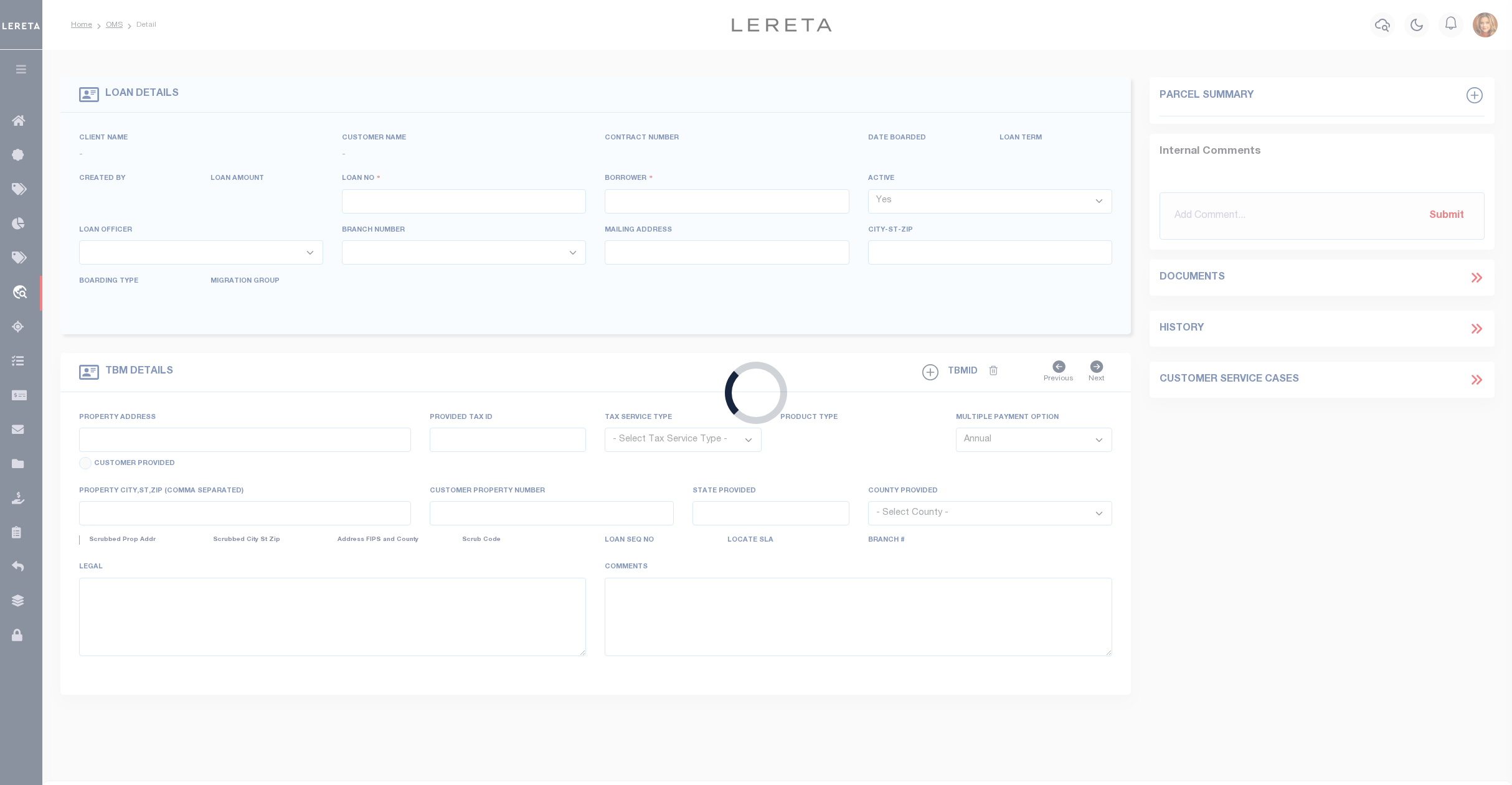
type input "5239087578"
type input "LAFITTE 2017 LLC"
select select
type input "[DATE]"
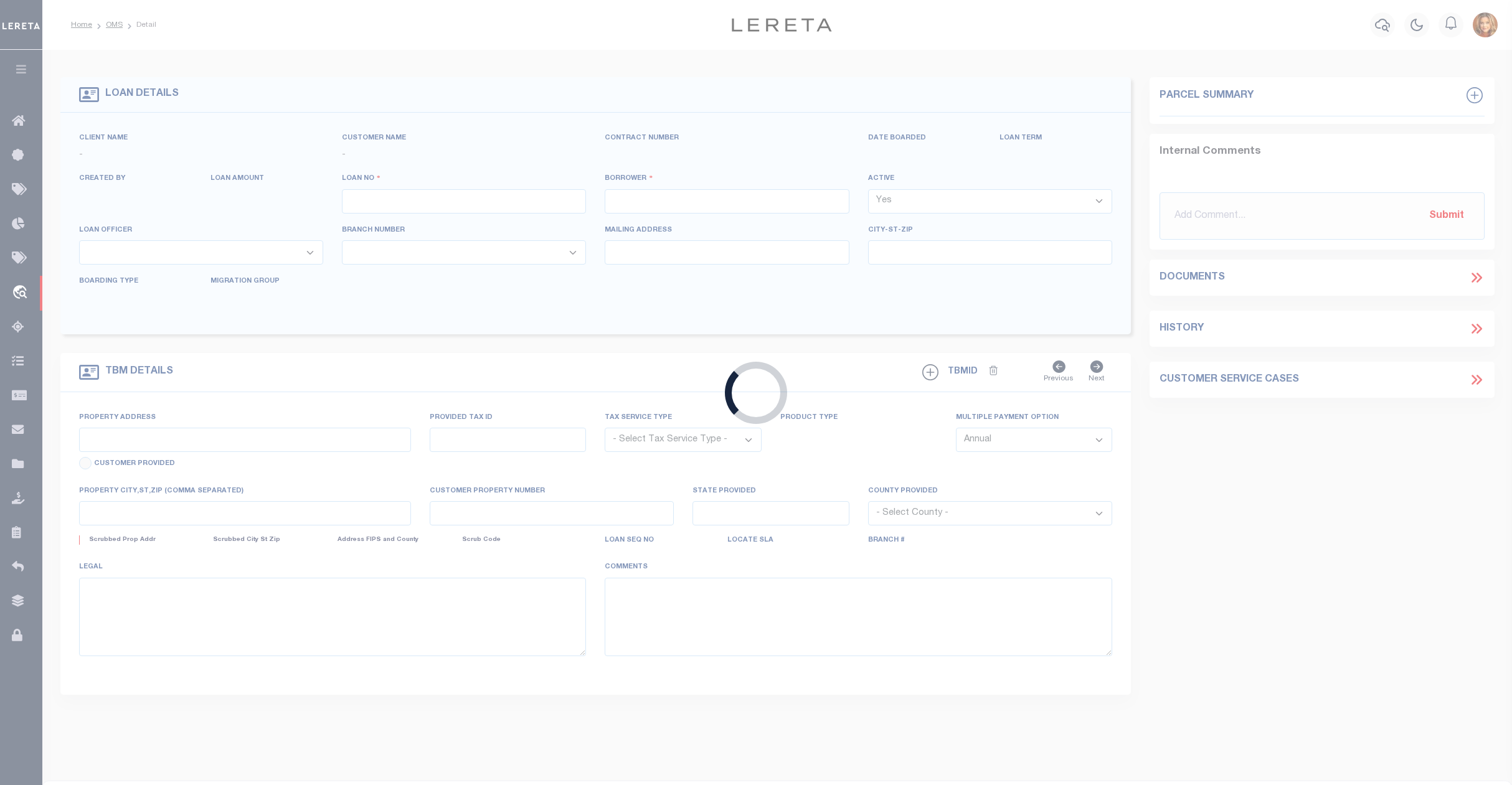
select select "20"
select select "NonEscrow"
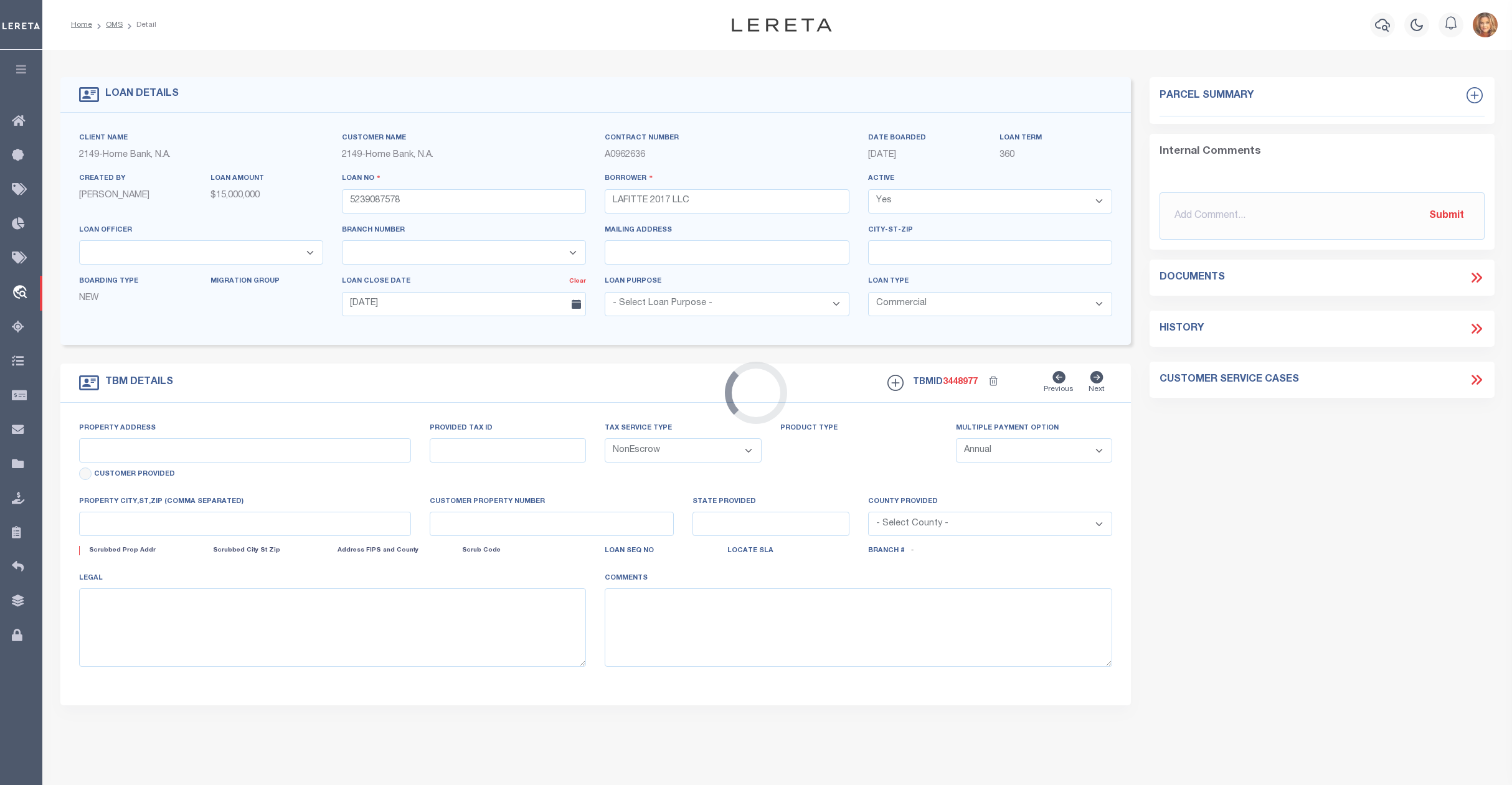
select select "32949"
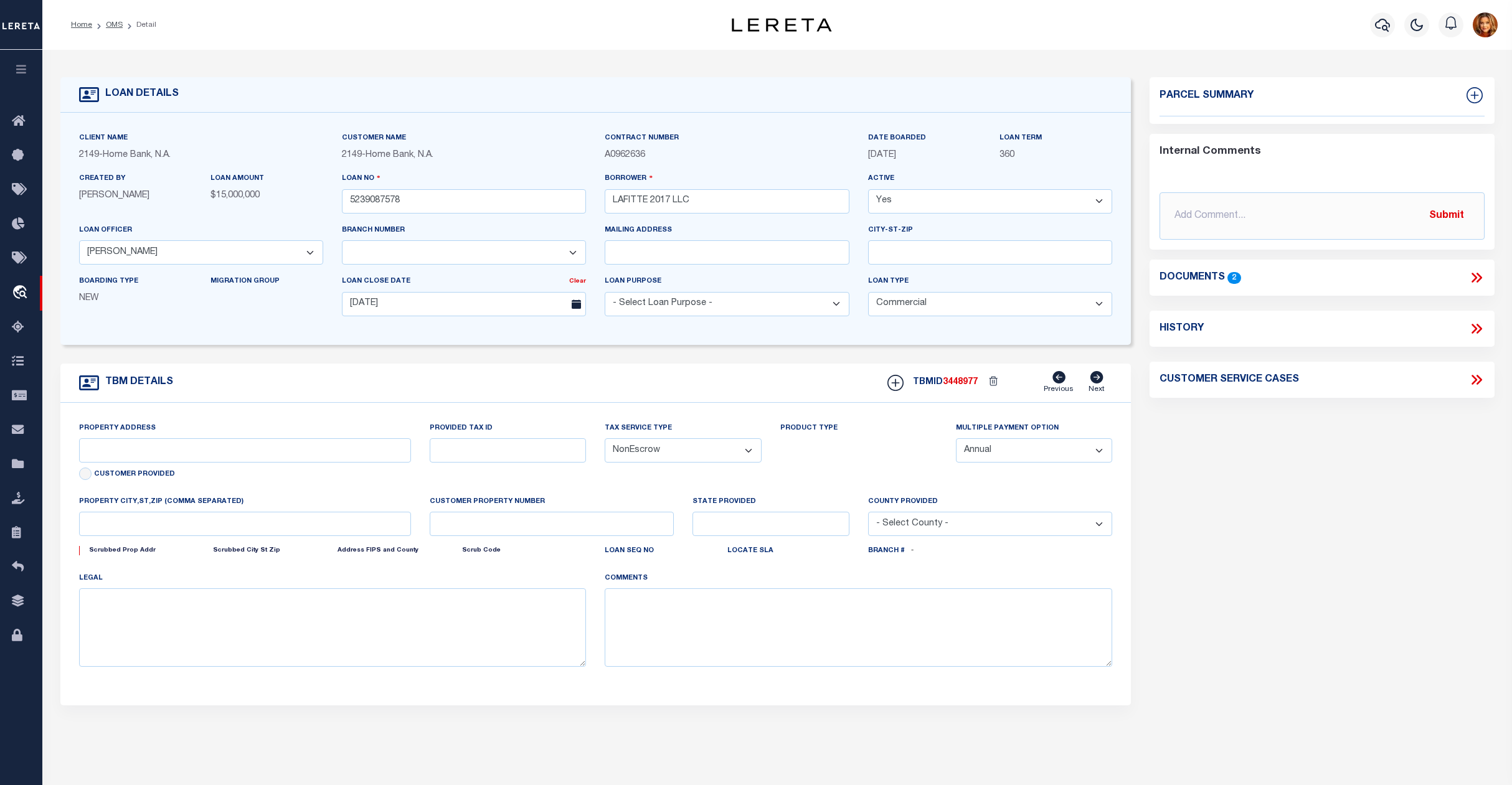
type input "[STREET_ADDRESS]"
select select
type input "[GEOGRAPHIC_DATA] La 70116"
type input "La"
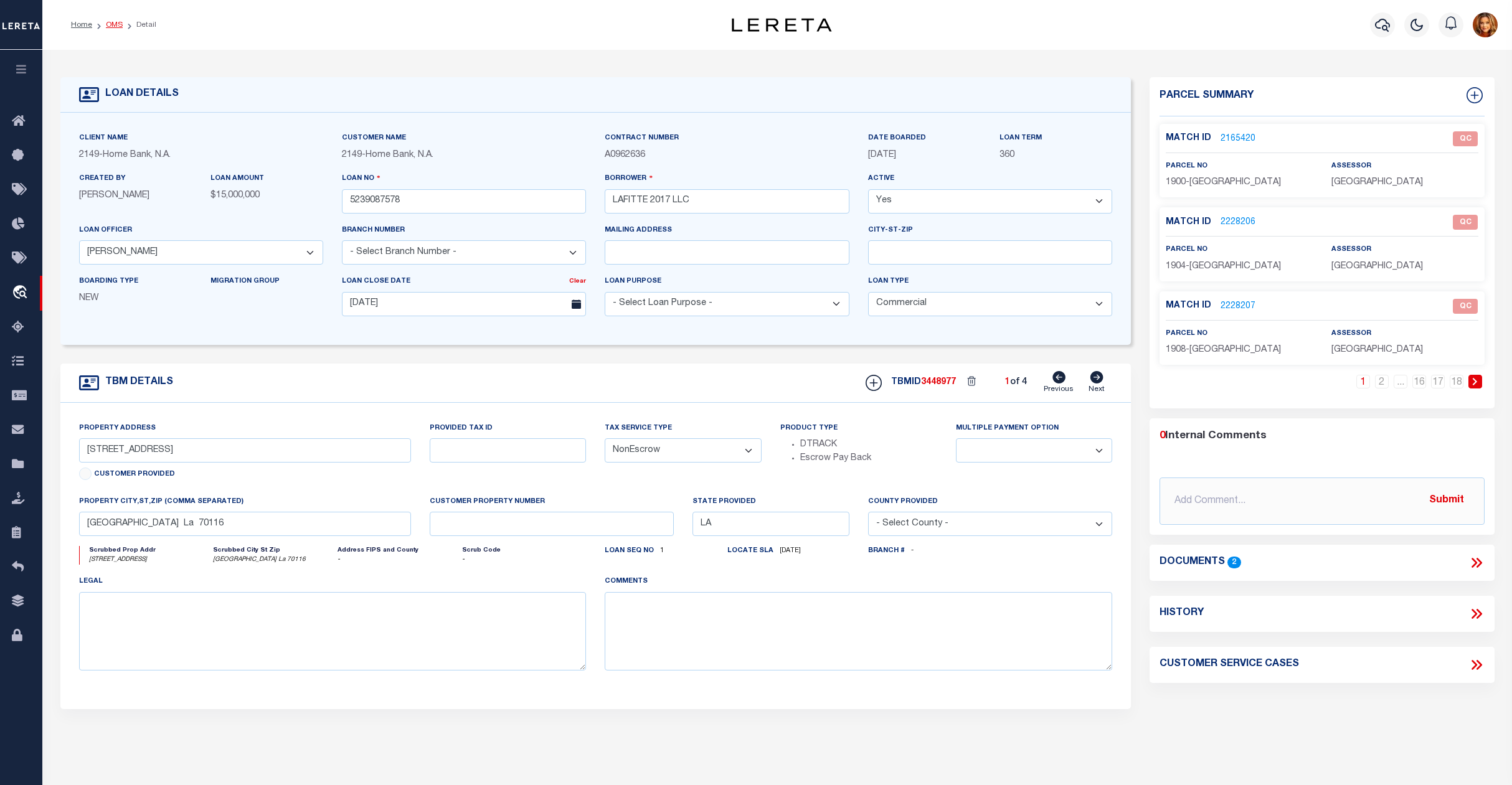
click at [107, 25] on link "OMS" at bounding box center [114, 25] width 17 height 8
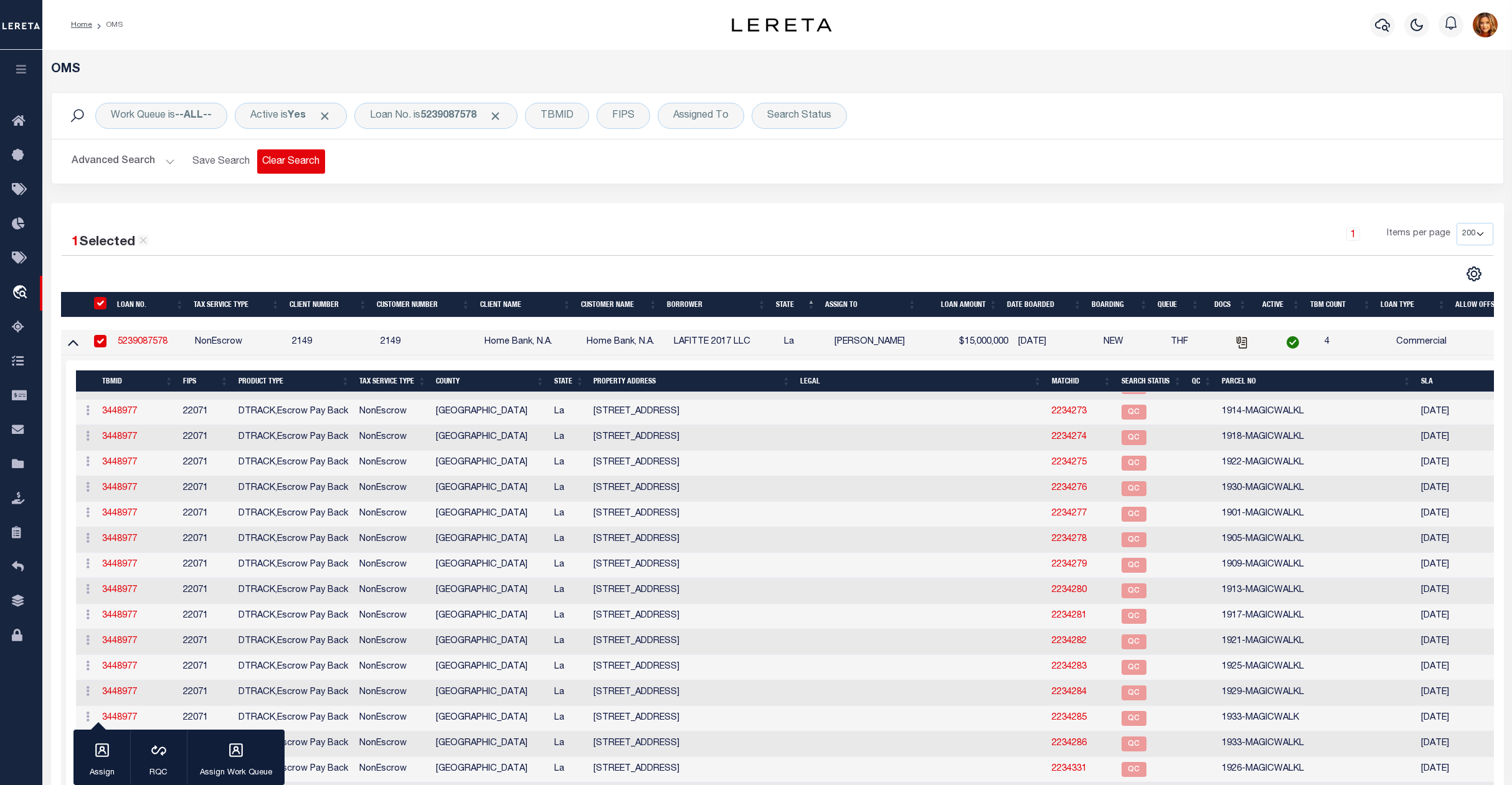
click at [289, 164] on button "Clear Search" at bounding box center [291, 162] width 68 height 24
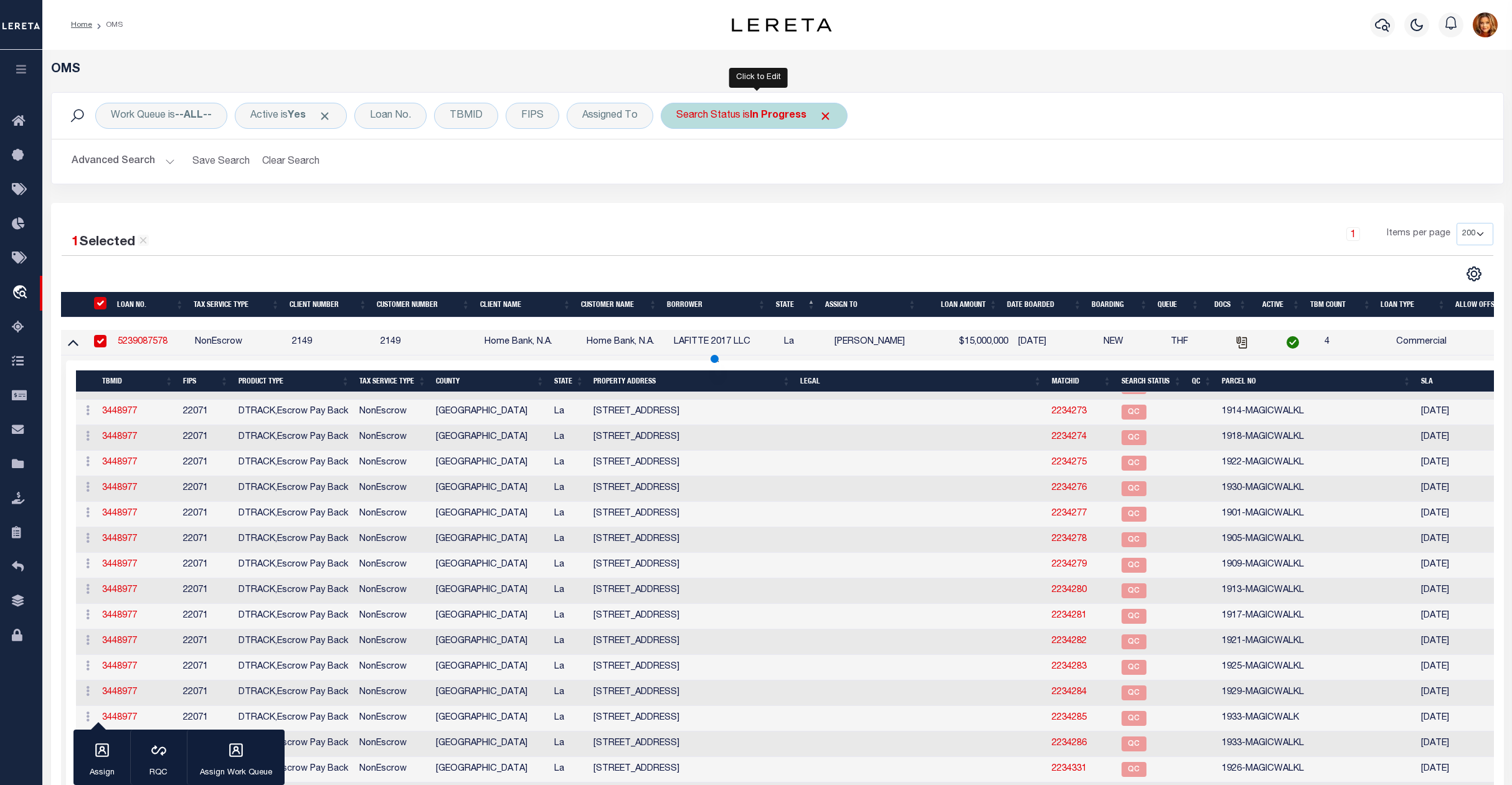
click at [785, 115] on b "In Progress" at bounding box center [778, 115] width 57 height 10
click at [722, 175] on select "Automated Search Bad Parcel Complete Duplicate Parcel High Dollar Reporting In …" at bounding box center [768, 176] width 183 height 24
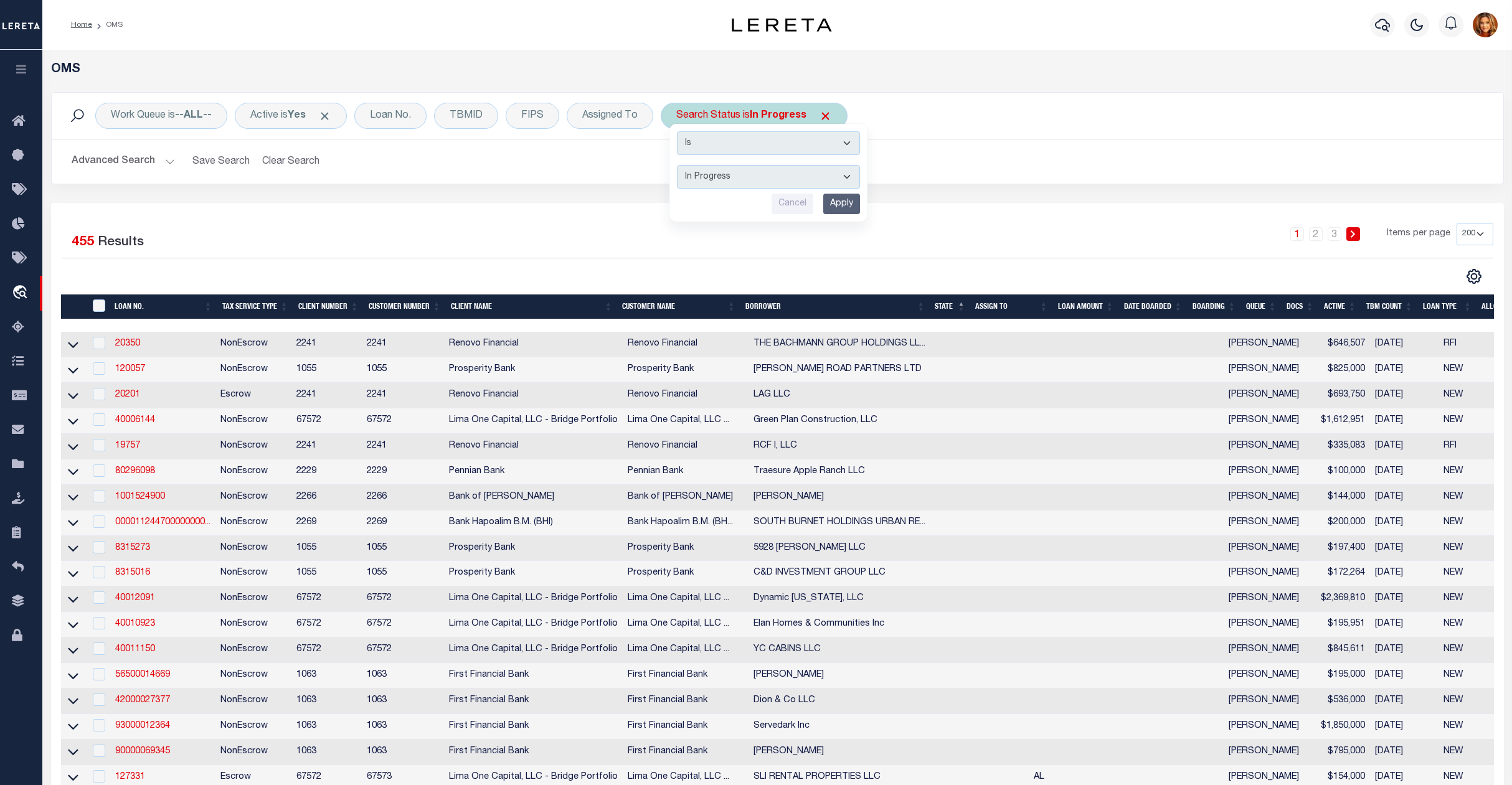
select select "BP"
click at [680, 166] on select "Automated Search Bad Parcel Complete Duplicate Parcel High Dollar Reporting In …" at bounding box center [768, 176] width 183 height 24
click at [841, 206] on input "Apply" at bounding box center [841, 203] width 36 height 20
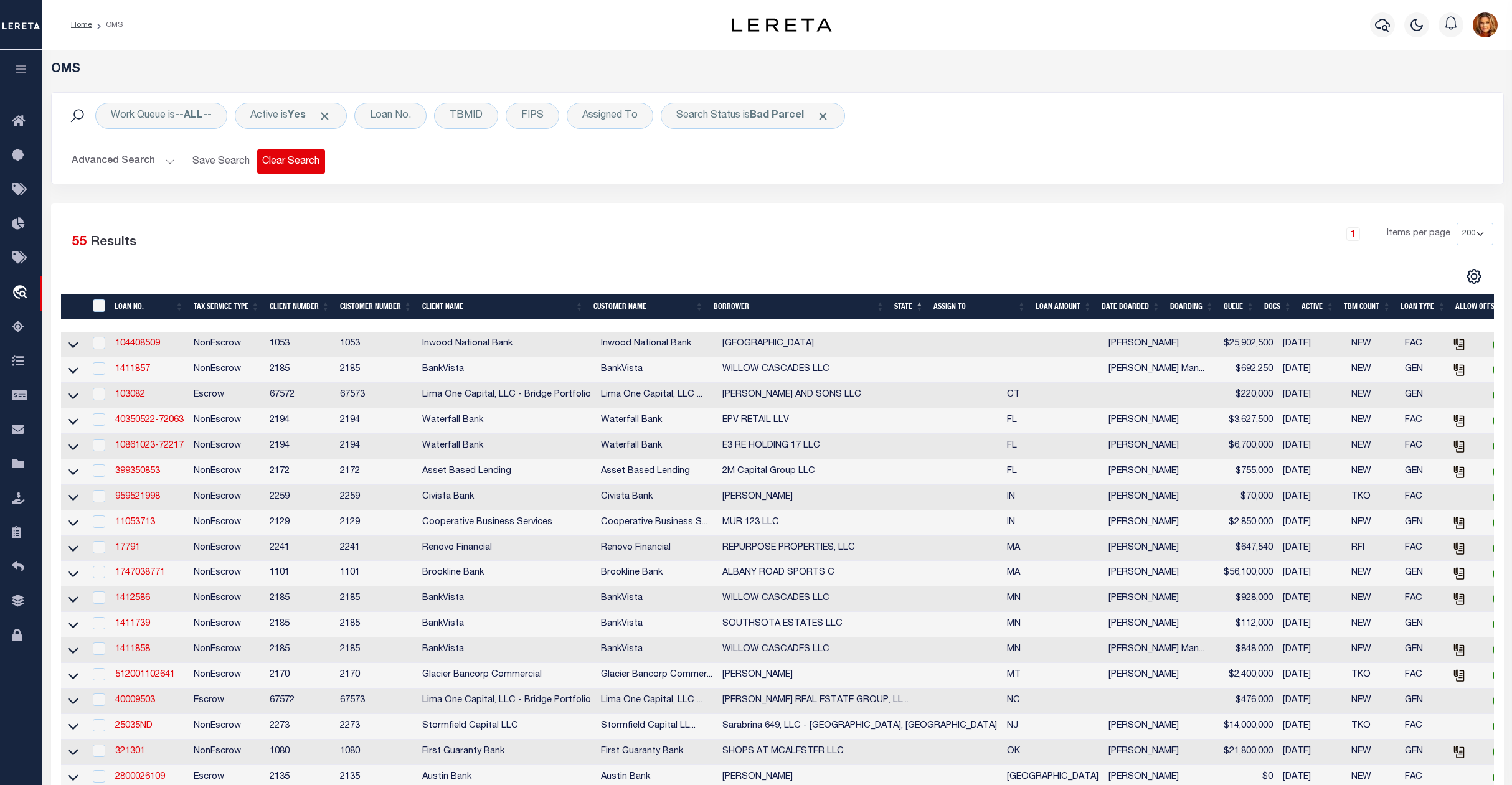
click at [274, 150] on button "Clear Search" at bounding box center [291, 162] width 68 height 24
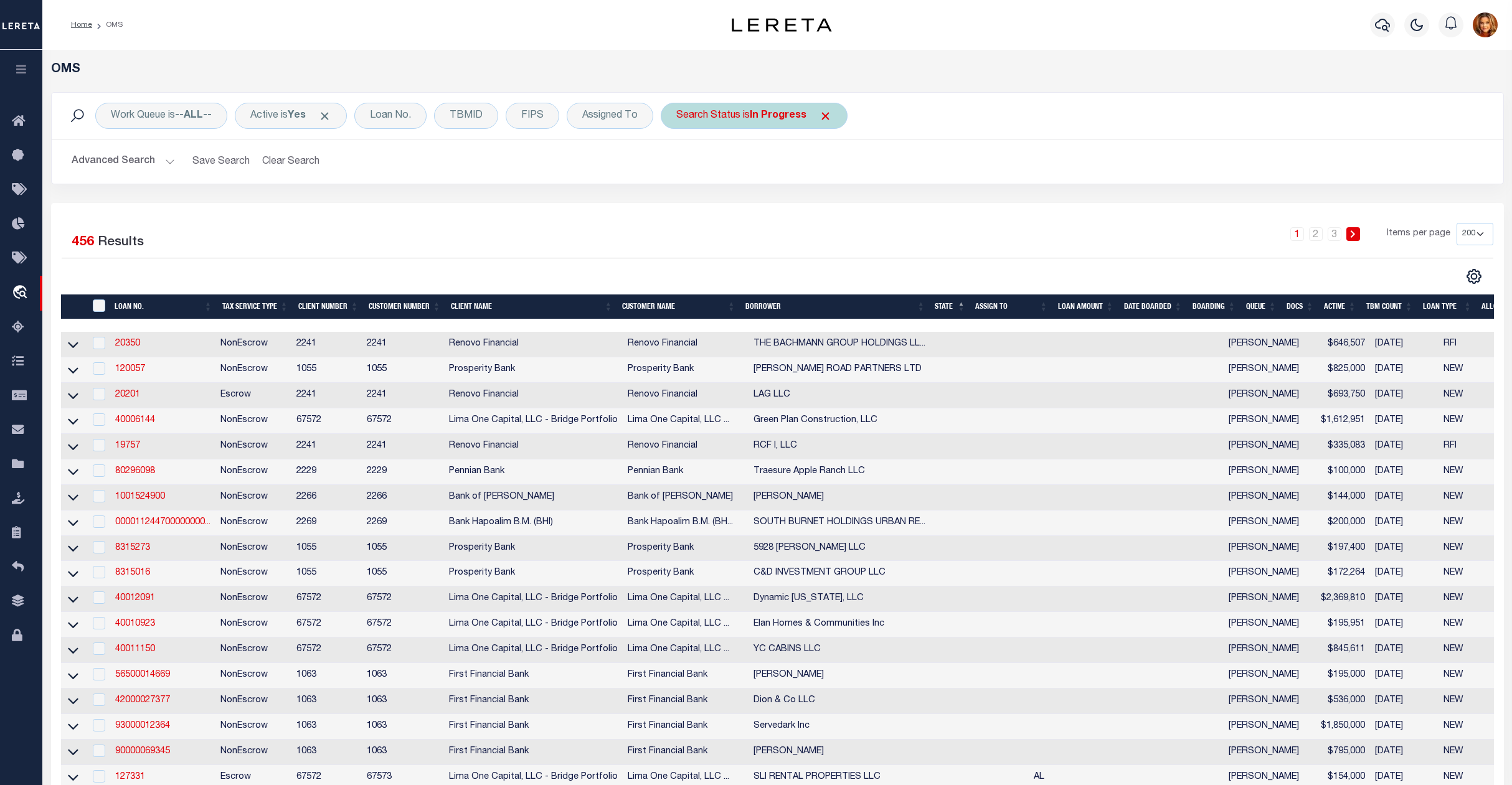
click at [780, 116] on b "In Progress" at bounding box center [778, 115] width 57 height 10
click at [721, 167] on select "Automated Search Bad Parcel Complete Duplicate Parcel High Dollar Reporting In …" at bounding box center [768, 176] width 183 height 24
select select "QC"
click at [680, 166] on select "Automated Search Bad Parcel Complete Duplicate Parcel High Dollar Reporting In …" at bounding box center [768, 176] width 183 height 24
click at [843, 195] on input "Apply" at bounding box center [841, 203] width 36 height 20
